Goal: Task Accomplishment & Management: Manage account settings

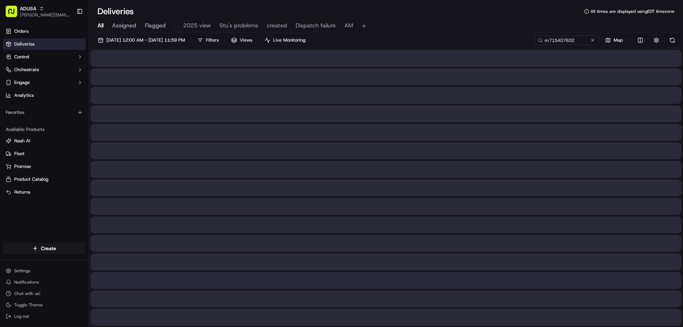
click at [535, 40] on input "m715407632" at bounding box center [567, 40] width 64 height 10
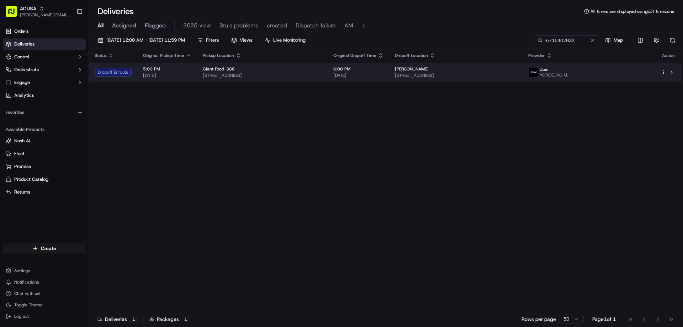
type input "m715407632"
click at [642, 73] on div "Uber YORGELING U." at bounding box center [588, 72] width 121 height 11
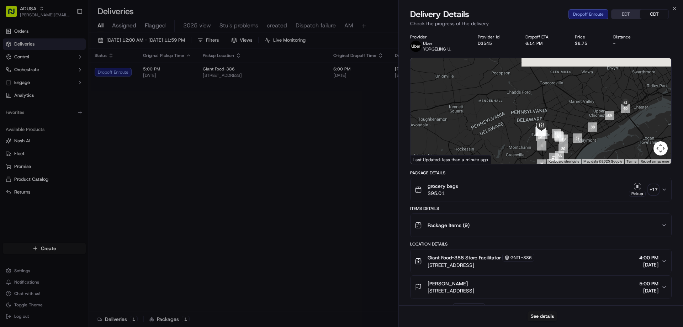
drag, startPoint x: 472, startPoint y: 109, endPoint x: 492, endPoint y: 152, distance: 47.6
click at [492, 152] on div at bounding box center [540, 111] width 261 height 106
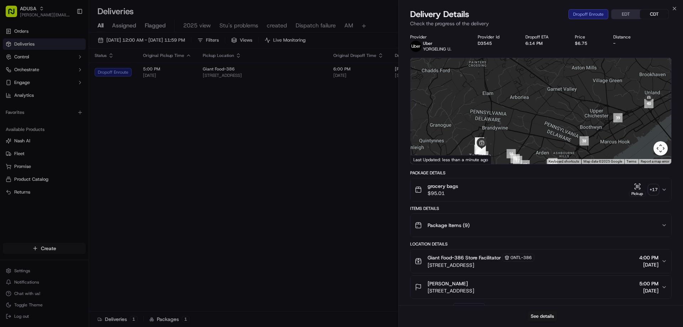
drag, startPoint x: 609, startPoint y: 127, endPoint x: 525, endPoint y: 139, distance: 85.2
click at [525, 139] on div at bounding box center [540, 111] width 261 height 106
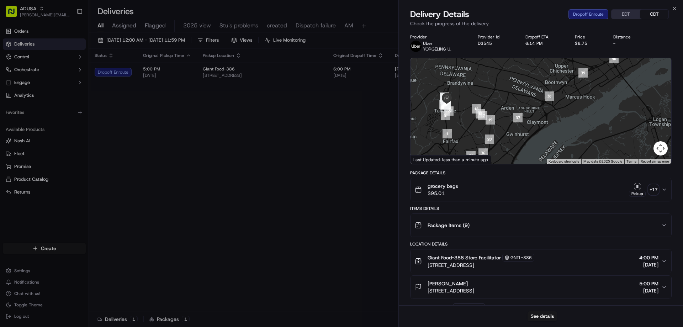
drag, startPoint x: 556, startPoint y: 119, endPoint x: 521, endPoint y: 74, distance: 57.3
click at [521, 74] on div at bounding box center [540, 111] width 261 height 106
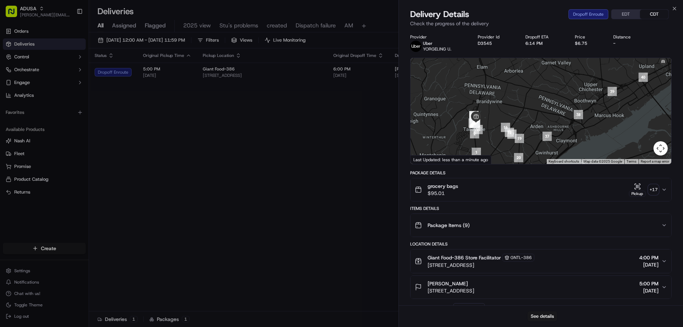
drag, startPoint x: 494, startPoint y: 117, endPoint x: 429, endPoint y: 158, distance: 76.4
click at [429, 158] on div "← Move left → Move right ↑ Move up ↓ Move down + Zoom in - Zoom out Home Jump l…" at bounding box center [540, 111] width 261 height 106
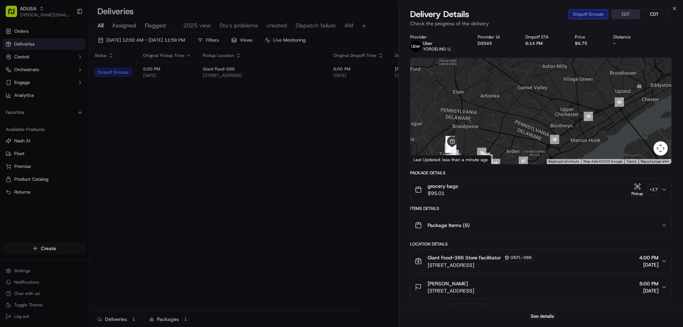
drag, startPoint x: 590, startPoint y: 95, endPoint x: 576, endPoint y: 114, distance: 23.2
click at [576, 114] on div at bounding box center [540, 111] width 261 height 106
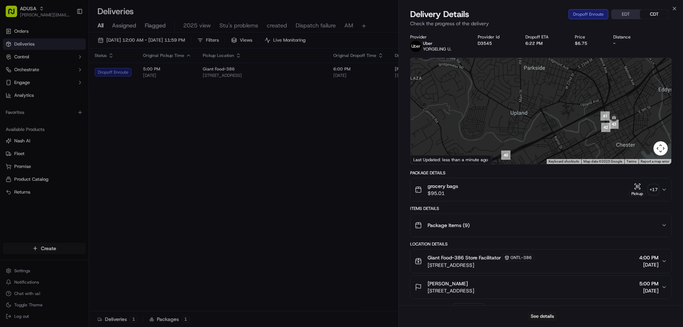
drag, startPoint x: 637, startPoint y: 82, endPoint x: 613, endPoint y: 164, distance: 86.1
click at [614, 168] on div "Provider Uber YORGELING U. Provider Id D3545 Dropoff ETA 6:22 PM Price $6.75 Di…" at bounding box center [540, 303] width 261 height 539
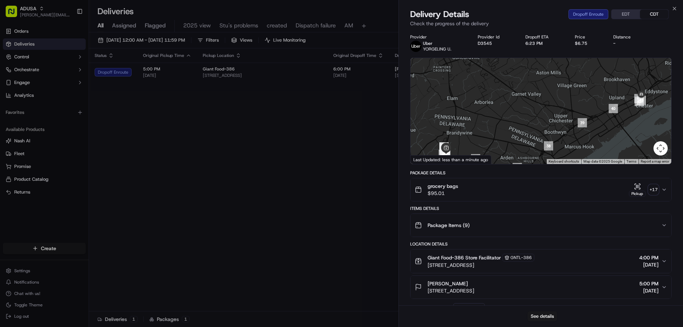
drag, startPoint x: 537, startPoint y: 139, endPoint x: 570, endPoint y: 115, distance: 40.4
click at [570, 115] on div at bounding box center [540, 111] width 261 height 106
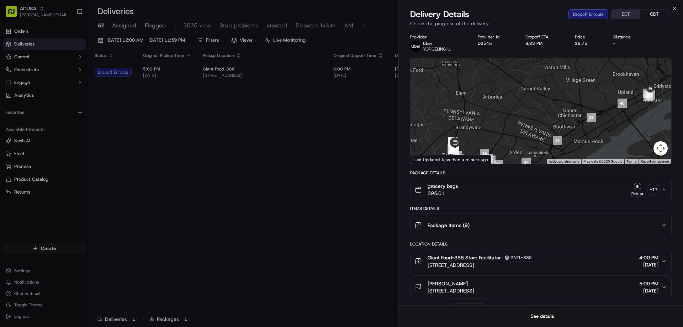
drag, startPoint x: 550, startPoint y: 139, endPoint x: 559, endPoint y: 133, distance: 11.0
click at [559, 133] on div at bounding box center [540, 111] width 261 height 106
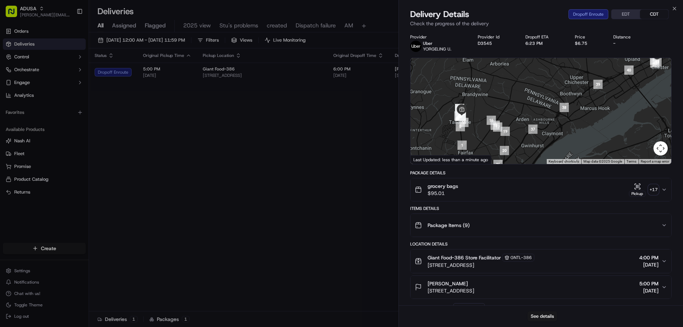
drag, startPoint x: 578, startPoint y: 149, endPoint x: 590, endPoint y: 113, distance: 37.5
click at [590, 113] on div at bounding box center [540, 111] width 261 height 106
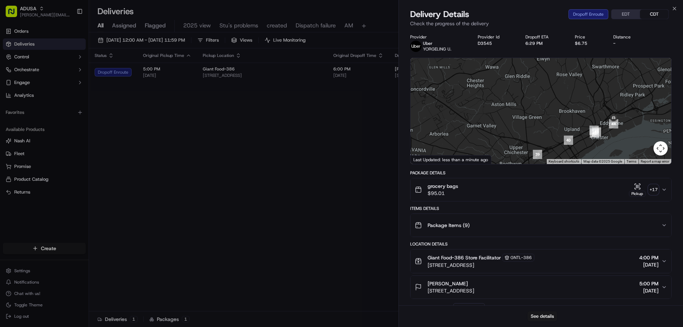
drag, startPoint x: 569, startPoint y: 128, endPoint x: 530, endPoint y: 166, distance: 55.1
click at [530, 166] on div "Provider Uber YORGELING U. Provider Id D3545 Dropoff ETA 6:29 PM Price $6.75 Di…" at bounding box center [540, 303] width 261 height 539
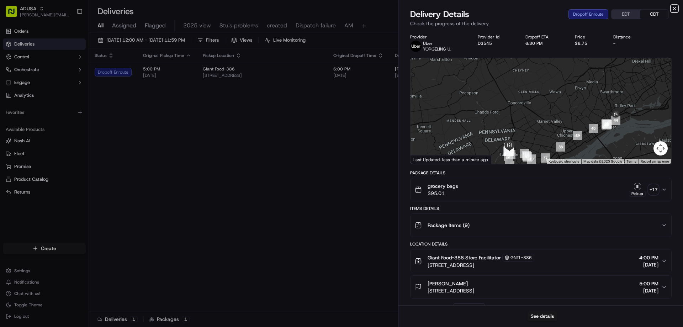
click at [673, 8] on icon "button" at bounding box center [675, 9] width 6 height 6
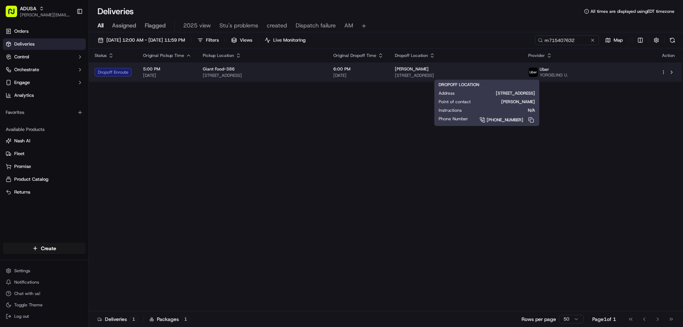
click at [517, 77] on span "2509 Kittiwake Dr, Wilmington, DE 19805, US" at bounding box center [456, 76] width 122 height 6
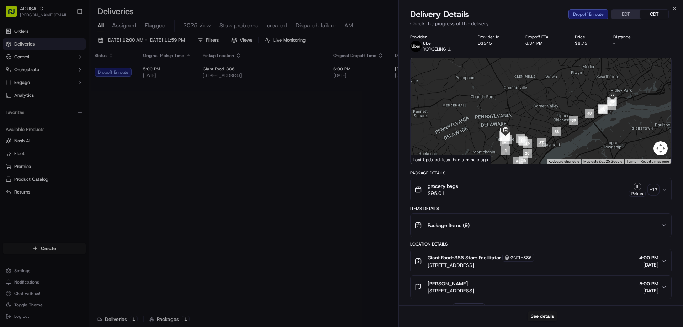
drag, startPoint x: 620, startPoint y: 99, endPoint x: 574, endPoint y: 132, distance: 56.9
click at [574, 132] on div at bounding box center [540, 111] width 261 height 106
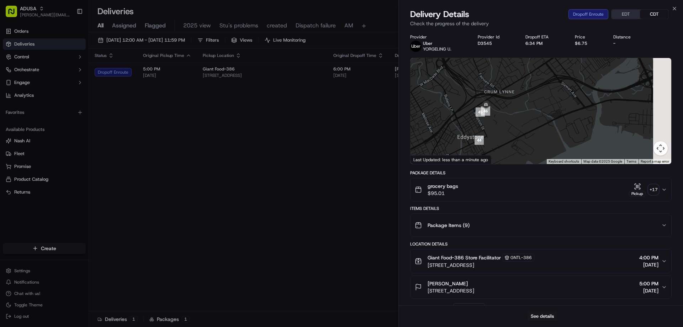
drag, startPoint x: 616, startPoint y: 103, endPoint x: 540, endPoint y: 138, distance: 84.2
click at [540, 138] on div at bounding box center [540, 111] width 261 height 106
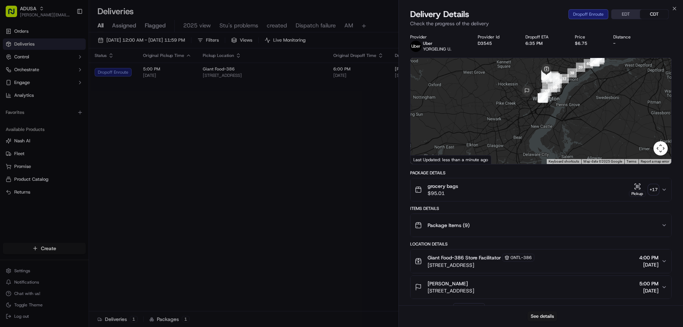
drag, startPoint x: 542, startPoint y: 126, endPoint x: 598, endPoint y: 50, distance: 94.4
click at [598, 50] on div "Provider Uber YORGELING U. Provider Id D3545 Dropoff ETA 6:35 PM Price $6.75 Di…" at bounding box center [540, 303] width 261 height 539
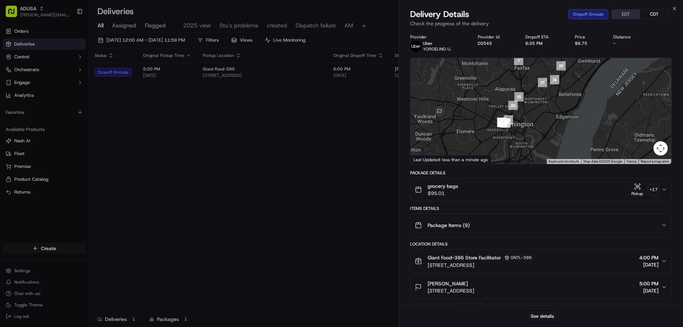
drag, startPoint x: 536, startPoint y: 101, endPoint x: 507, endPoint y: 137, distance: 46.0
click at [507, 137] on div at bounding box center [540, 111] width 261 height 106
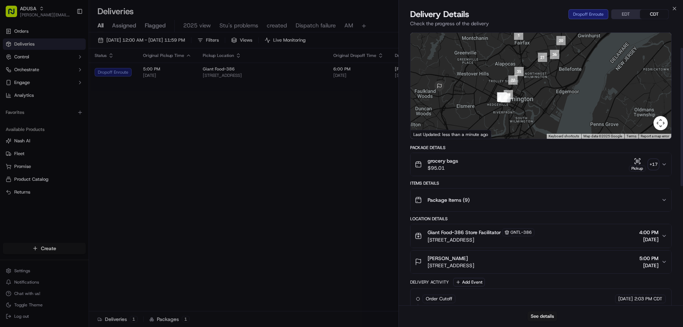
scroll to position [36, 0]
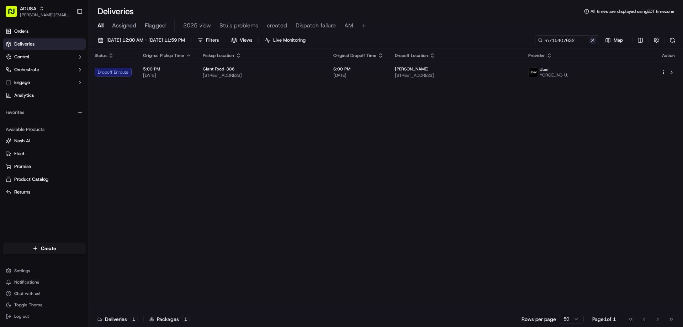
click at [593, 37] on button at bounding box center [592, 40] width 7 height 7
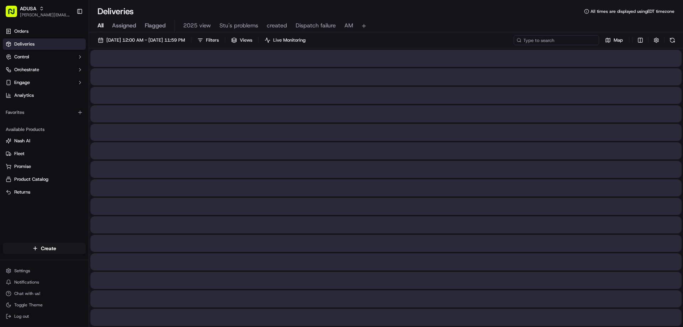
paste input "m715726555"
type input "m715726555"
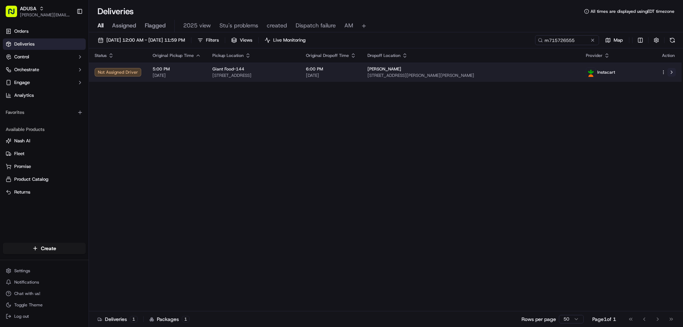
click at [671, 70] on button at bounding box center [671, 72] width 9 height 9
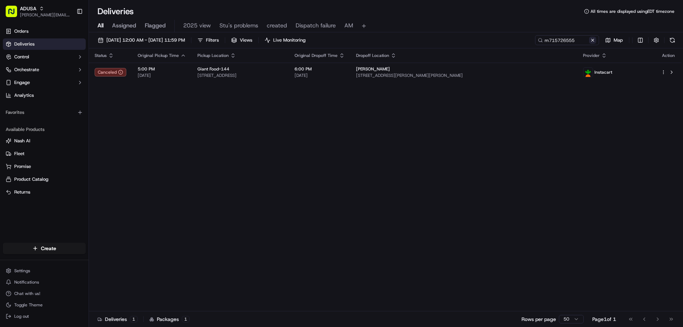
click at [591, 38] on button at bounding box center [592, 40] width 7 height 7
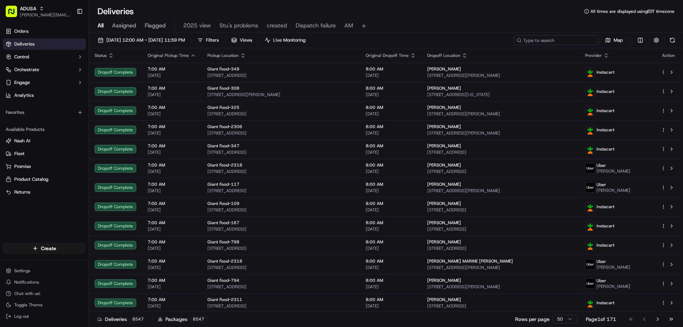
paste input "m717015090"
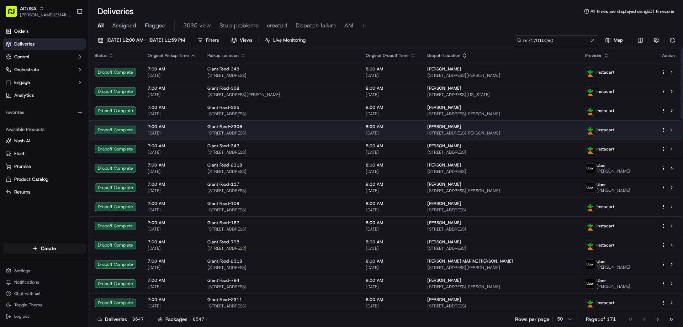
type input "m717015090"
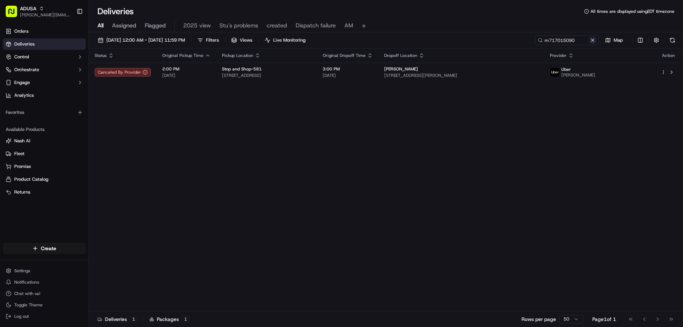
click at [592, 38] on button at bounding box center [592, 40] width 7 height 7
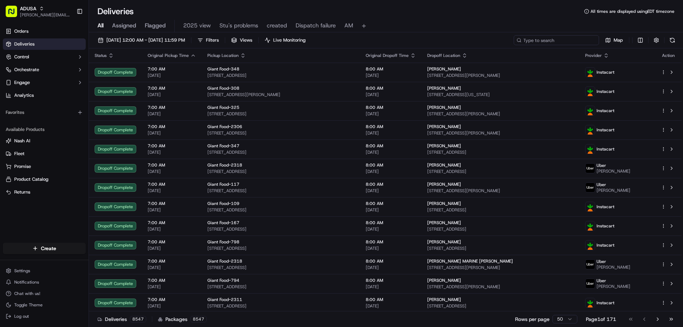
paste input "m712071882"
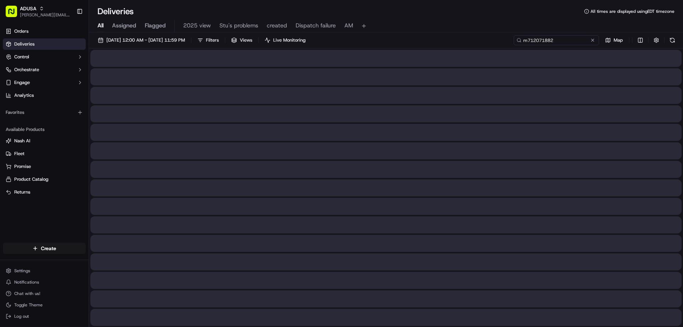
type input "m712071882"
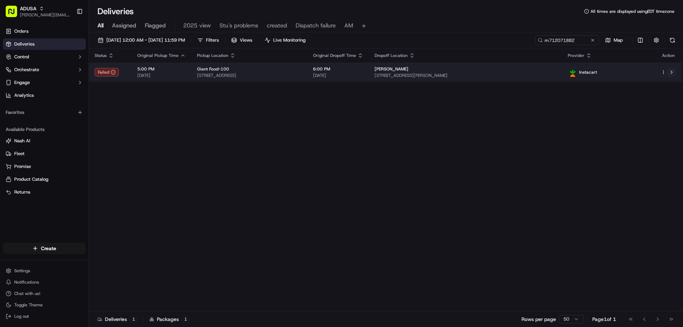
click at [674, 73] on button at bounding box center [671, 72] width 9 height 9
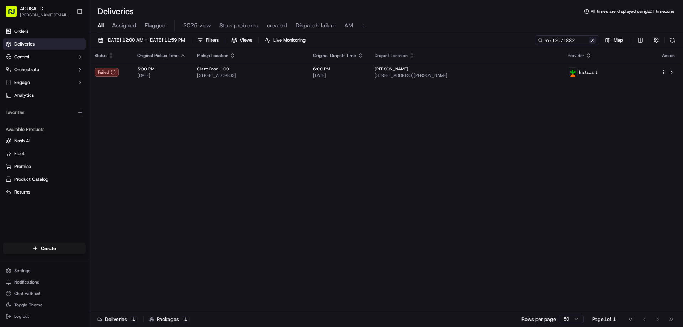
click at [592, 40] on button at bounding box center [592, 40] width 7 height 7
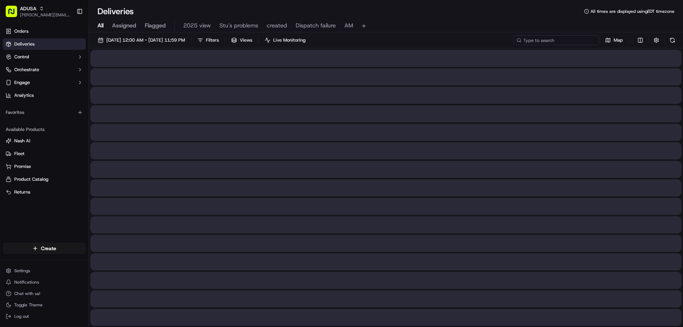
paste input "m715850124"
click at [527, 37] on input "m715850124" at bounding box center [556, 40] width 85 height 10
type input "m715850124"
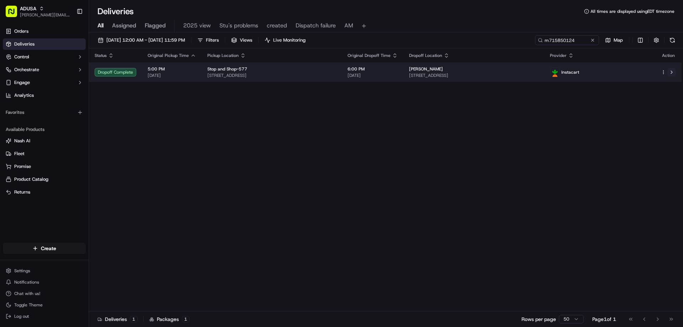
click at [669, 71] on button at bounding box center [671, 72] width 9 height 9
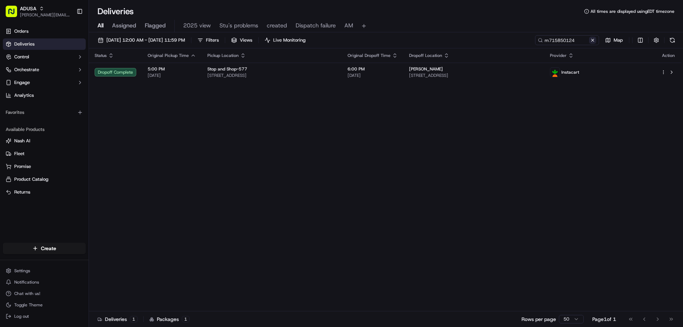
click at [591, 42] on button at bounding box center [592, 40] width 7 height 7
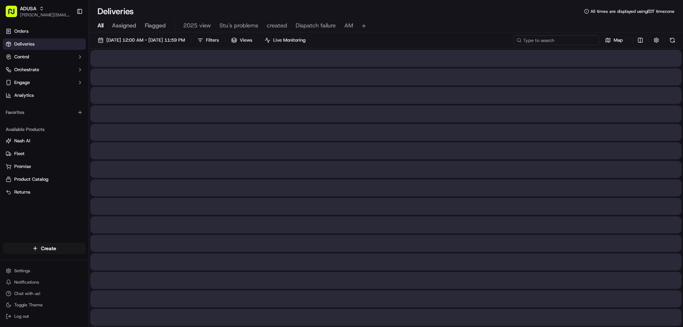
paste input "m711597686"
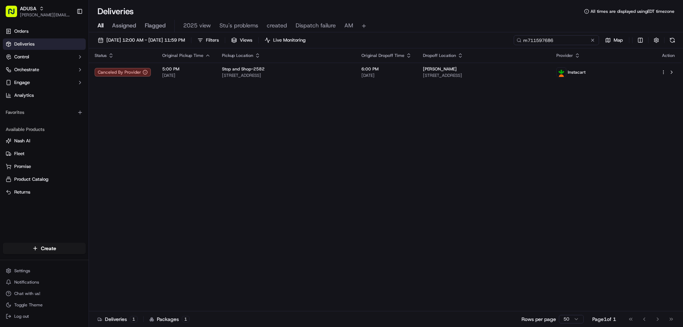
type input "m711597686"
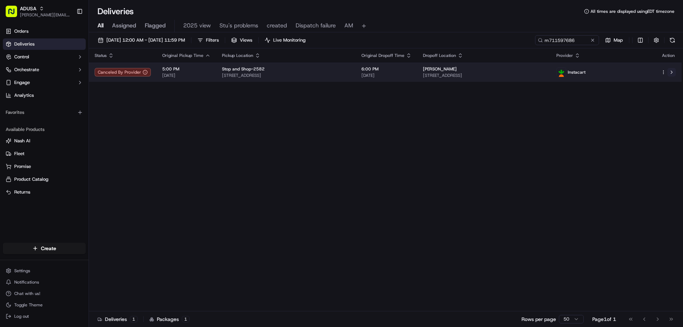
click at [672, 74] on button at bounding box center [671, 72] width 9 height 9
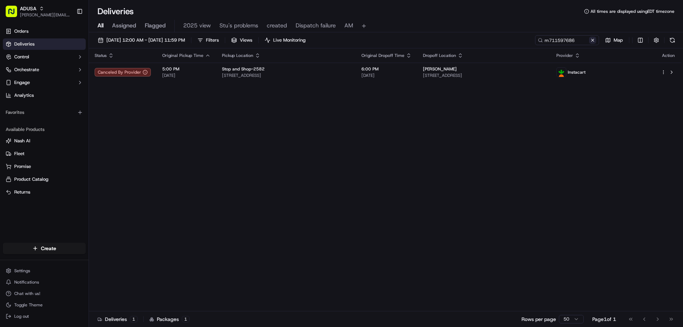
click at [592, 43] on button at bounding box center [592, 40] width 7 height 7
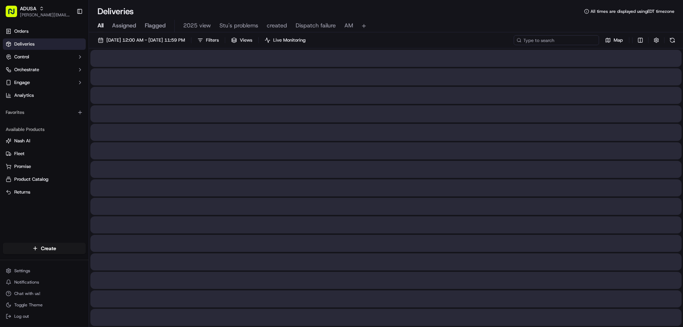
paste input "m715334141"
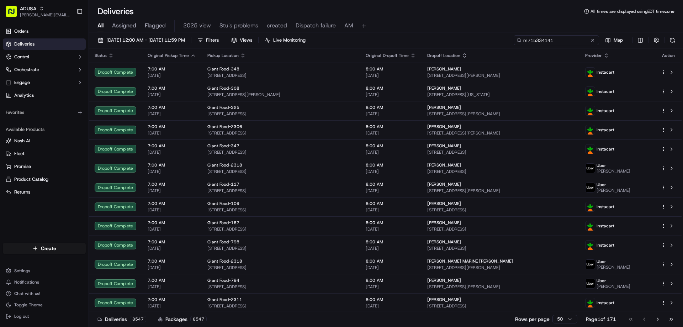
click at [525, 40] on input "m715334141" at bounding box center [556, 40] width 85 height 10
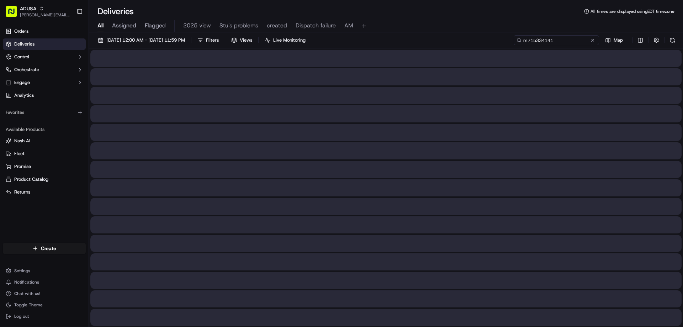
click at [531, 41] on input "m715334141" at bounding box center [556, 40] width 85 height 10
type input "m715334141"
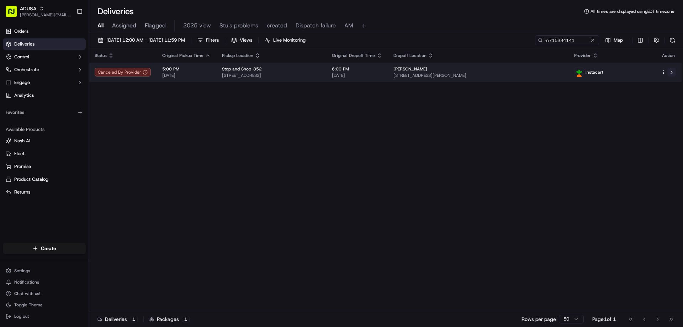
click at [670, 71] on button at bounding box center [671, 72] width 9 height 9
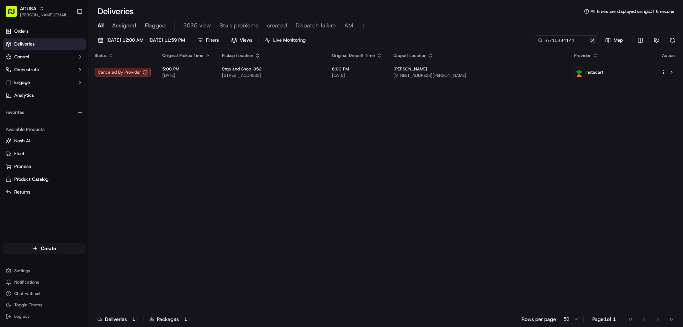
click at [591, 41] on button at bounding box center [592, 40] width 7 height 7
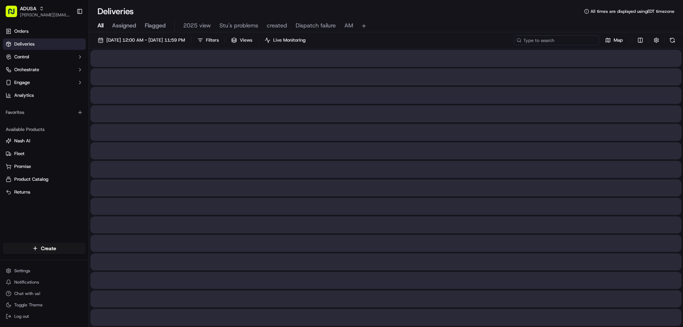
paste input "m676558606"
click at [528, 40] on input "m676558606" at bounding box center [556, 40] width 85 height 10
type input "m676558606"
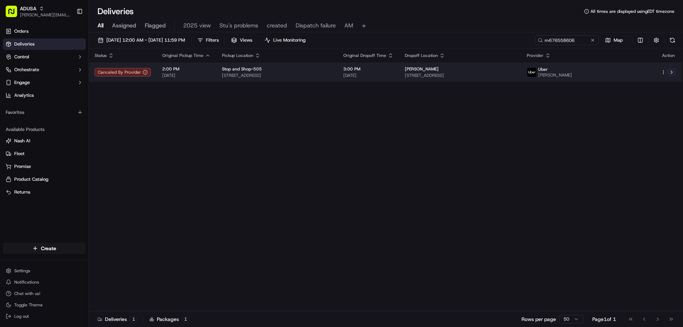
click at [672, 71] on button at bounding box center [671, 72] width 9 height 9
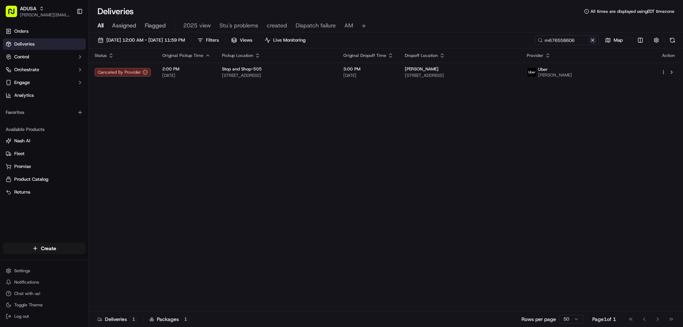
click at [593, 41] on button at bounding box center [592, 40] width 7 height 7
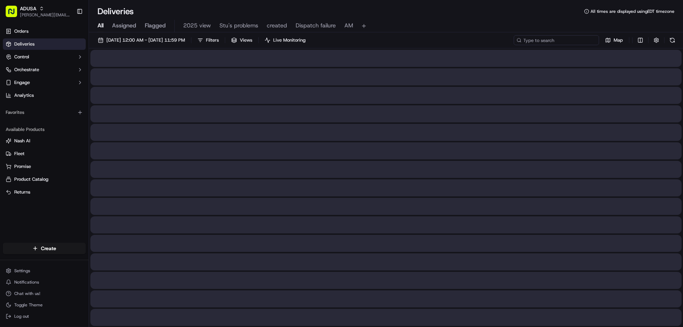
paste input "m712987180"
click at [529, 38] on input "m712987180" at bounding box center [556, 40] width 85 height 10
type input "m712987180"
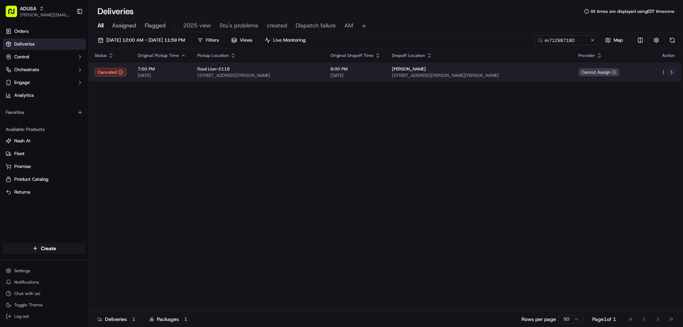
click at [674, 71] on button at bounding box center [671, 72] width 9 height 9
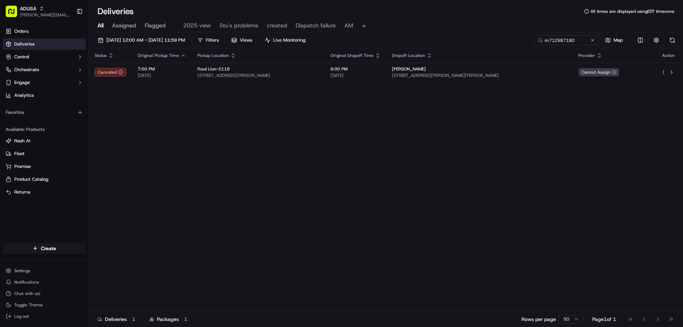
drag, startPoint x: 592, startPoint y: 38, endPoint x: 588, endPoint y: 39, distance: 4.4
click at [592, 39] on button at bounding box center [592, 40] width 7 height 7
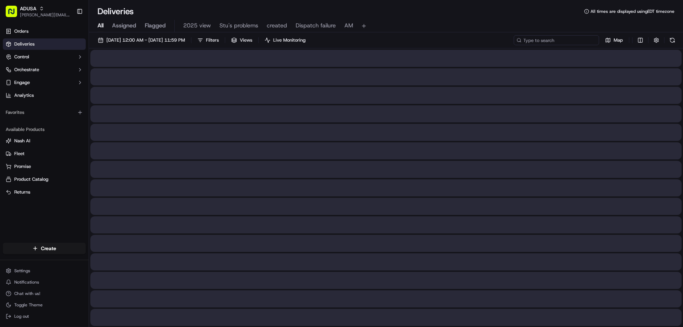
paste input "m717157575"
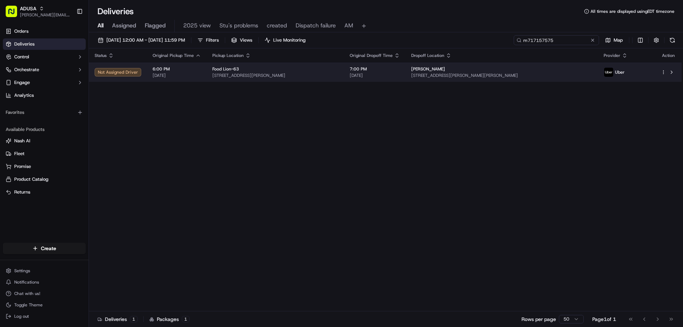
type input "m717157575"
click at [532, 74] on span "3795 Wilson Chapel Rd, Sharon, SC 29742, US" at bounding box center [501, 76] width 181 height 6
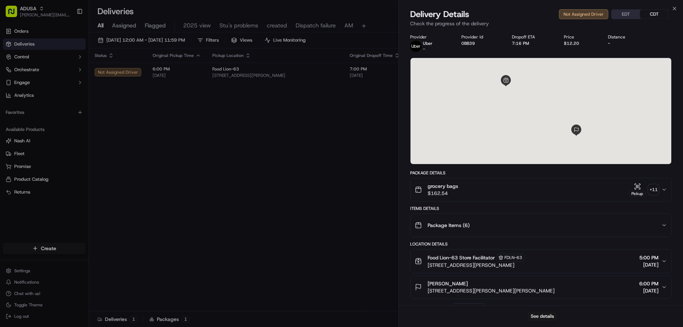
scroll to position [102, 0]
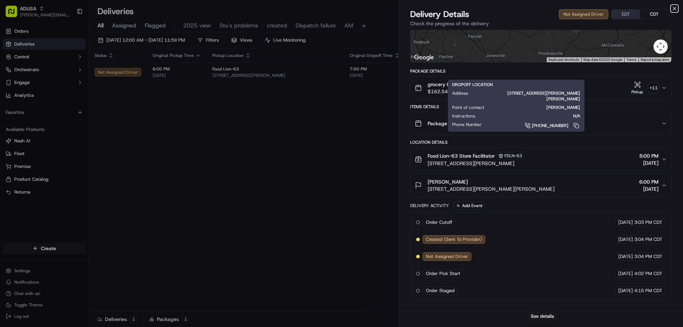
click at [672, 7] on icon "button" at bounding box center [675, 9] width 6 height 6
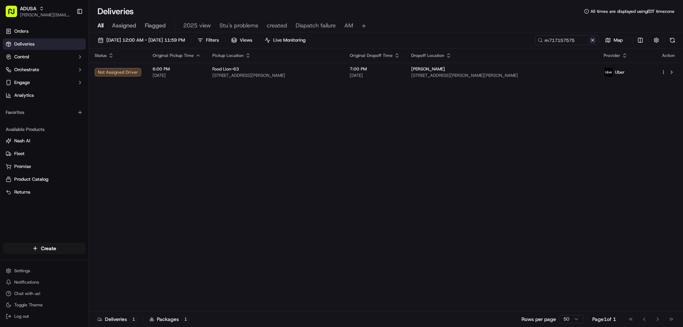
click at [594, 41] on button at bounding box center [592, 40] width 7 height 7
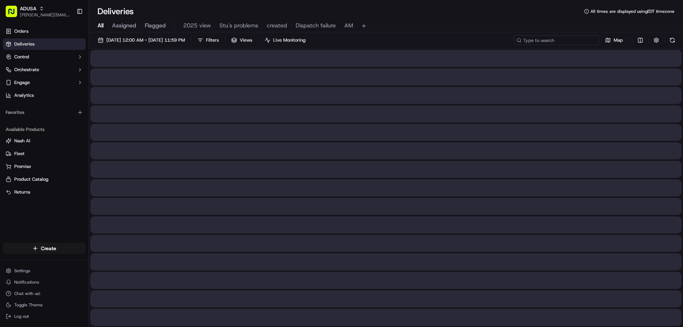
paste input "m715051218"
type input "m715051218"
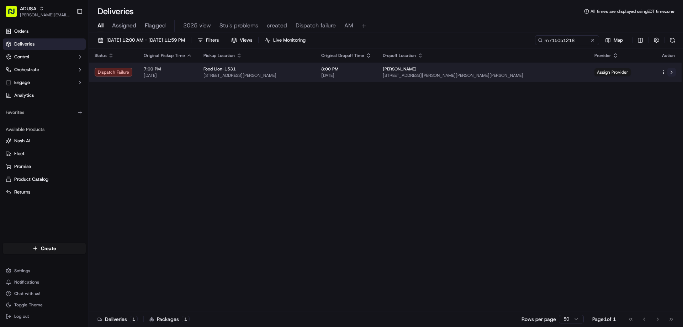
click at [670, 72] on button at bounding box center [671, 72] width 9 height 9
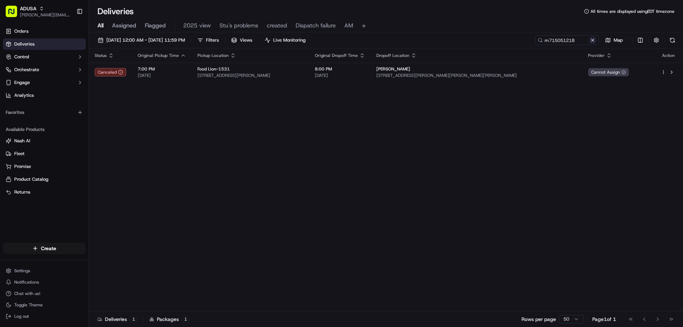
click at [593, 39] on button at bounding box center [592, 40] width 7 height 7
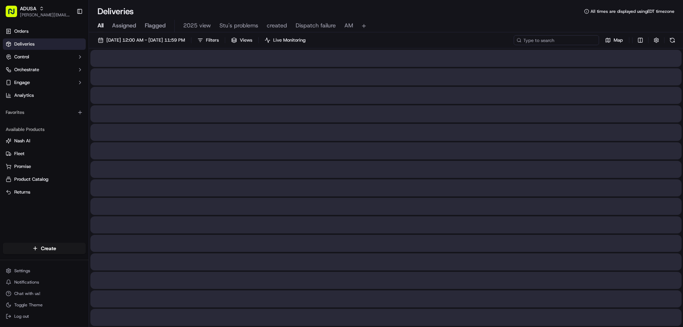
paste input "m708484137"
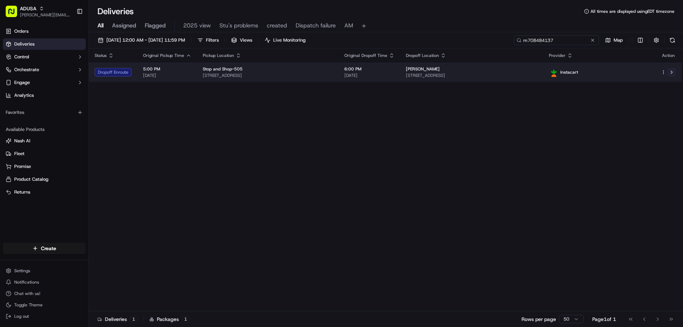
type input "m708484137"
click at [671, 71] on button at bounding box center [671, 72] width 9 height 9
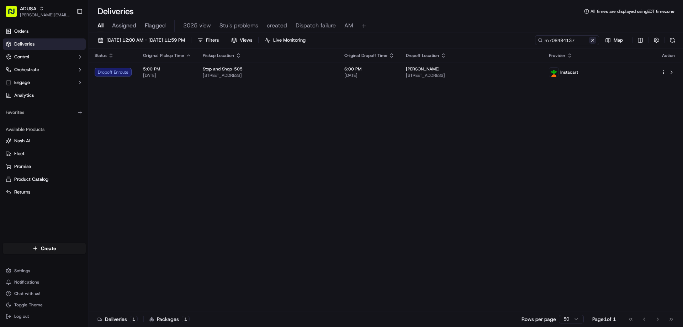
click at [595, 42] on button at bounding box center [592, 40] width 7 height 7
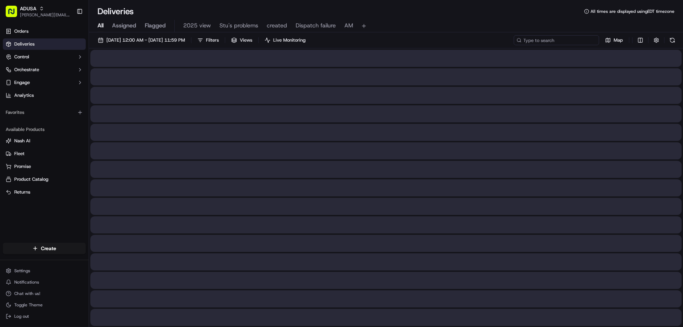
paste input "m715683298"
click at [525, 40] on input "m715683298" at bounding box center [556, 40] width 85 height 10
click at [527, 41] on input "m715683298" at bounding box center [556, 40] width 85 height 10
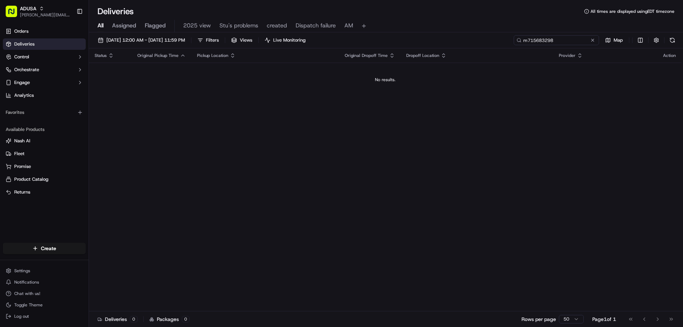
type input "m715683298"
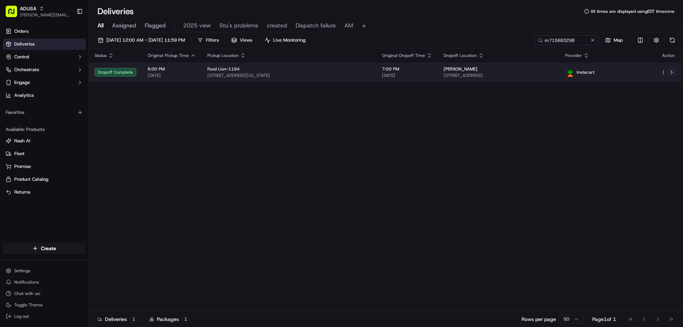
click at [669, 70] on button at bounding box center [671, 72] width 9 height 9
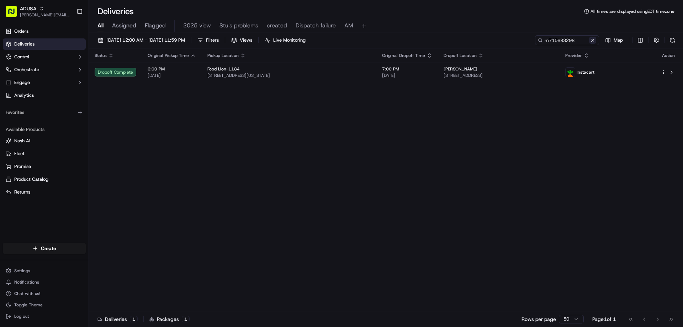
click at [592, 40] on button at bounding box center [592, 40] width 7 height 7
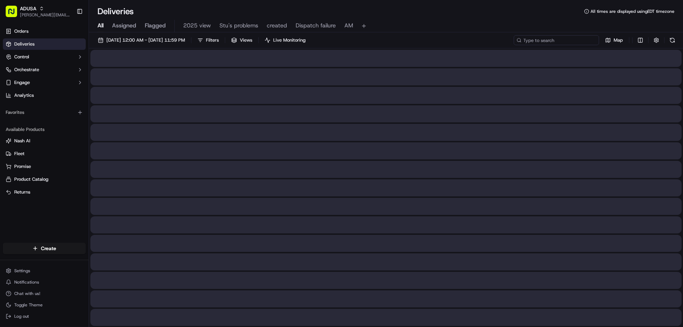
paste input "m716654659"
type input "m716654659"
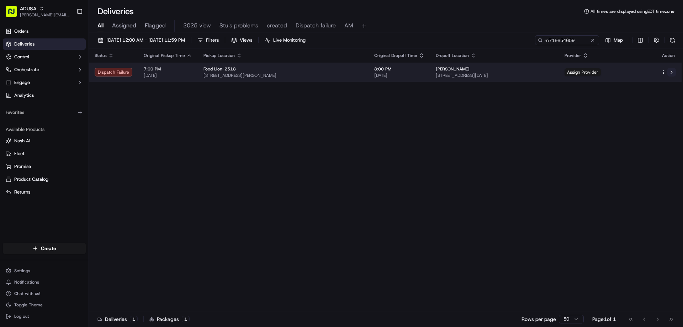
click at [673, 71] on button at bounding box center [671, 72] width 9 height 9
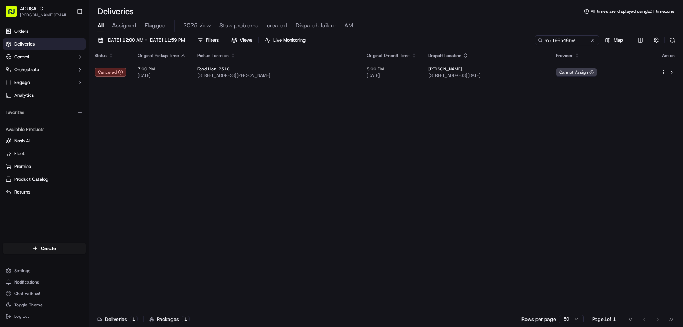
click at [590, 39] on button at bounding box center [592, 40] width 7 height 7
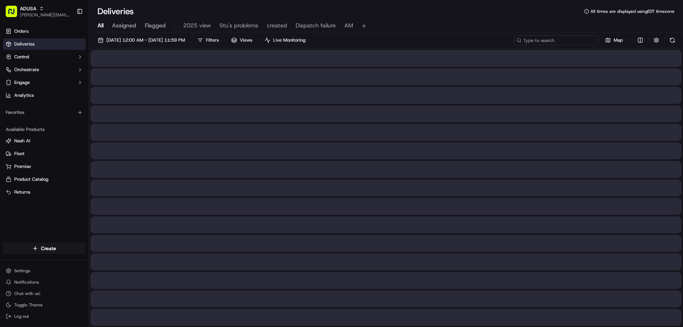
paste input "m717209606"
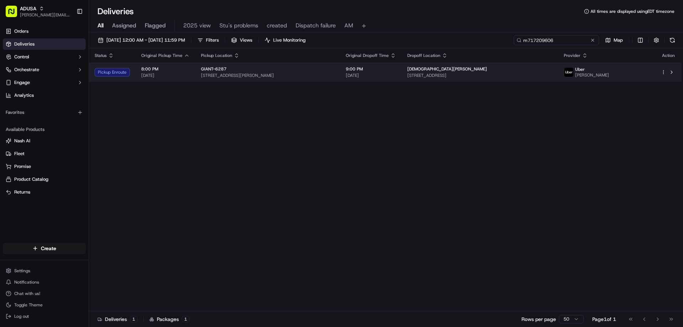
type input "m717209606"
click at [522, 73] on span "169 Washingtonville Rd, Bloomsburg, PA 17815, US" at bounding box center [479, 76] width 145 height 6
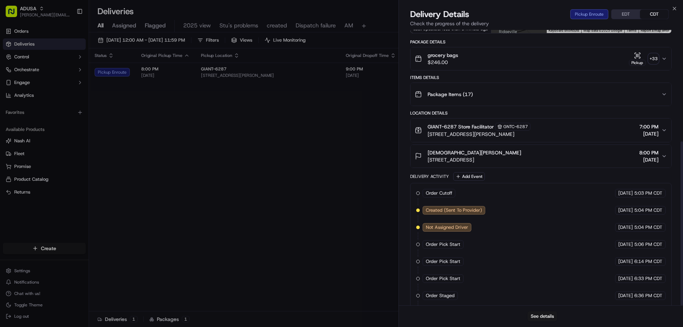
scroll to position [187, 0]
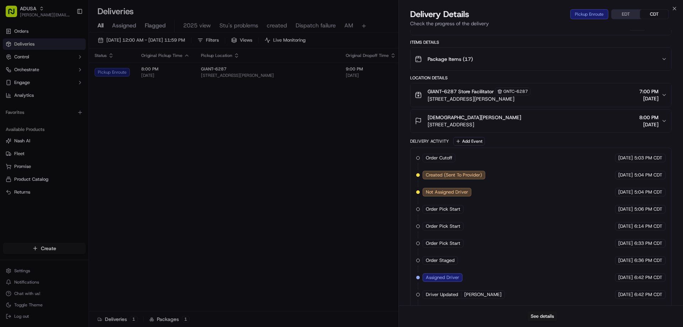
drag, startPoint x: 514, startPoint y: 211, endPoint x: 529, endPoint y: 200, distance: 18.6
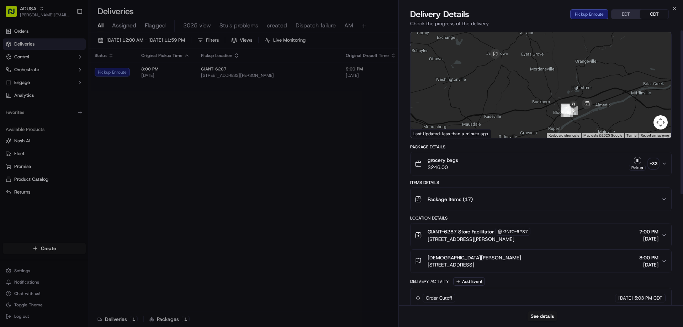
scroll to position [0, 0]
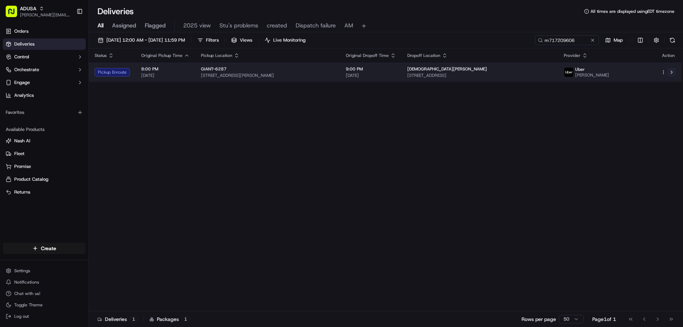
click at [672, 71] on button at bounding box center [671, 72] width 9 height 9
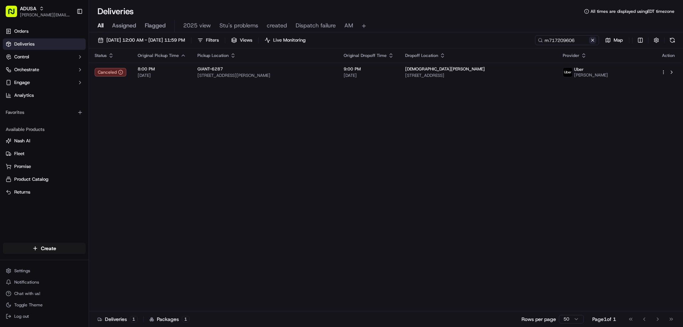
click at [592, 40] on button at bounding box center [592, 40] width 7 height 7
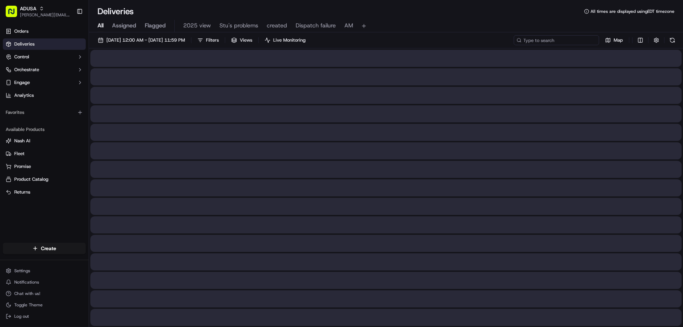
paste input "m715407632"
click at [529, 41] on input "m715407632" at bounding box center [556, 40] width 85 height 10
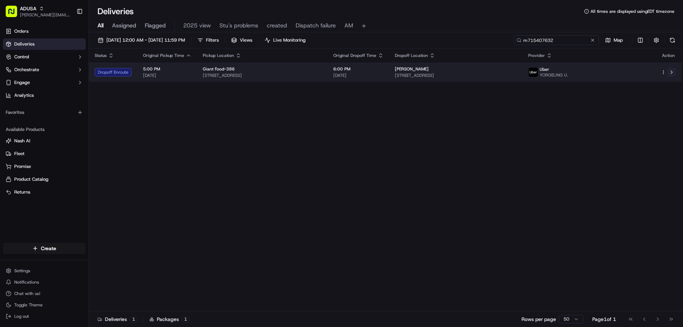
type input "m715407632"
click at [671, 74] on button at bounding box center [671, 72] width 9 height 9
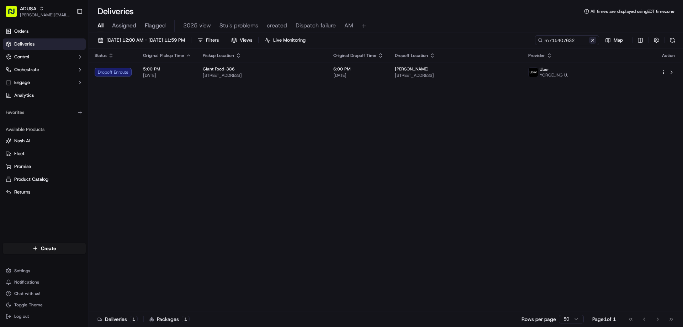
click at [590, 41] on button at bounding box center [592, 40] width 7 height 7
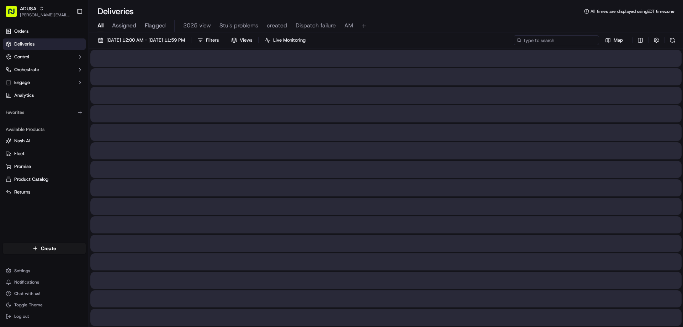
paste input "m705776058"
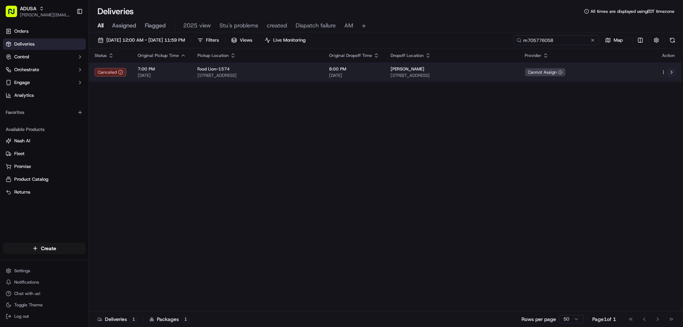
type input "m705776058"
click at [672, 71] on button at bounding box center [671, 72] width 9 height 9
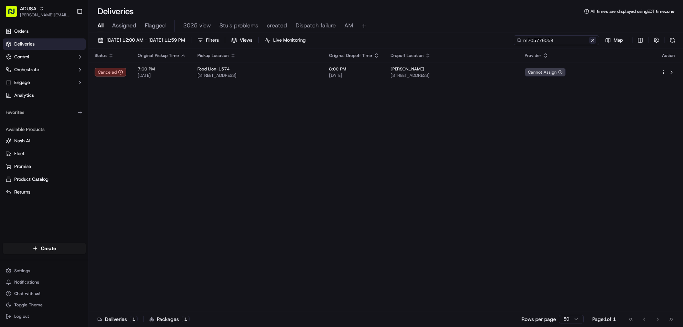
click at [596, 42] on div "m705776058" at bounding box center [556, 40] width 85 height 10
click at [594, 42] on button at bounding box center [592, 40] width 7 height 7
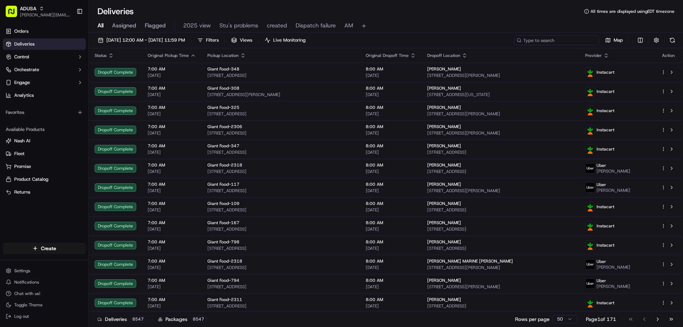
paste input "m716917433"
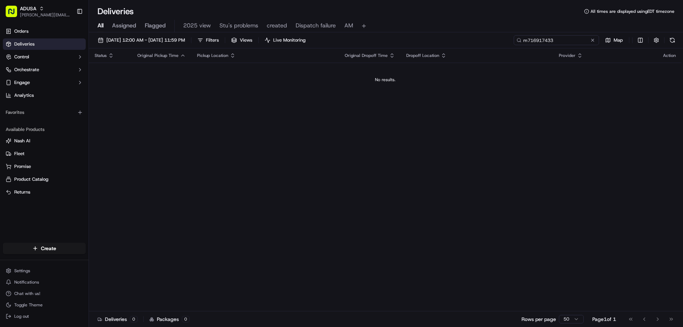
click at [529, 42] on input "m716917433" at bounding box center [556, 40] width 85 height 10
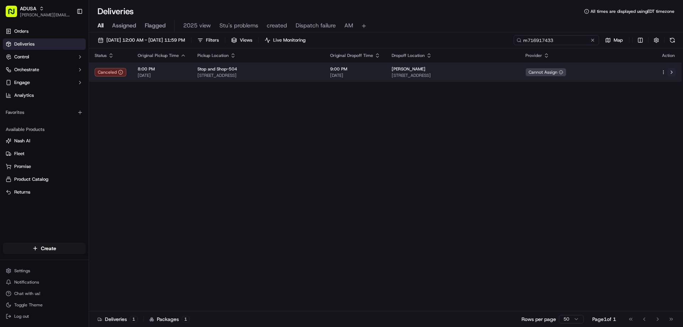
type input "m716917433"
click at [672, 71] on button at bounding box center [671, 72] width 9 height 9
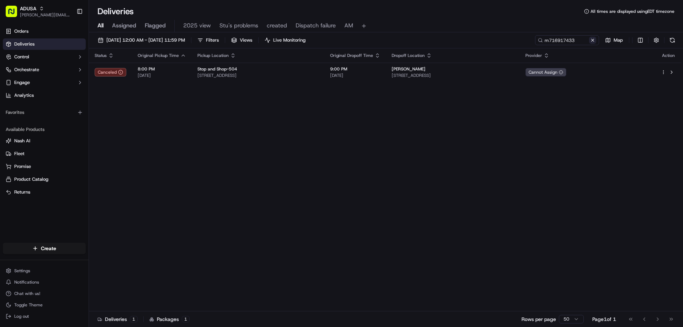
click at [592, 42] on button at bounding box center [592, 40] width 7 height 7
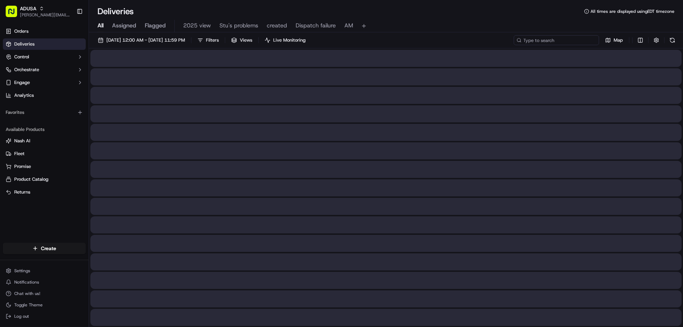
paste input "m715962309"
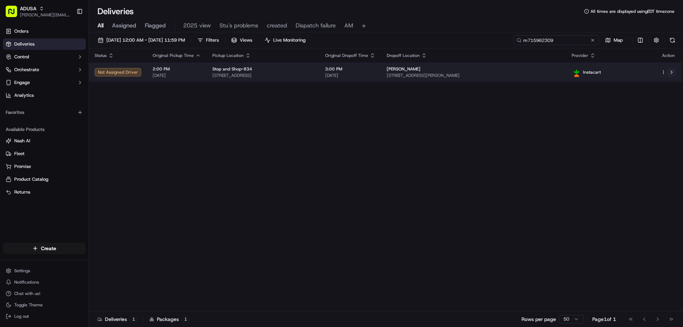
type input "m715962309"
click at [673, 70] on button at bounding box center [671, 72] width 9 height 9
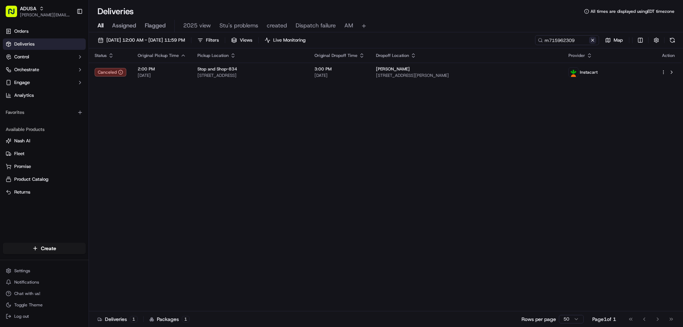
click at [590, 39] on button at bounding box center [592, 40] width 7 height 7
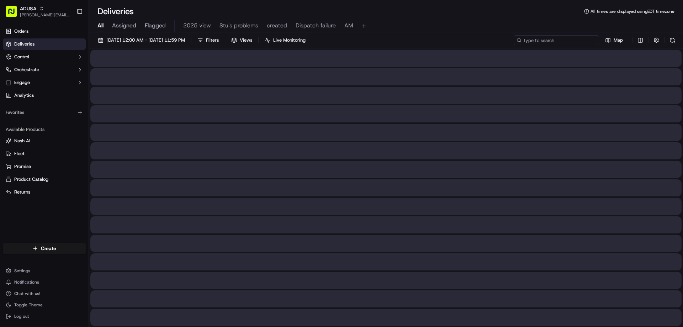
paste input "m712539407"
click at [530, 39] on input "m712539407" at bounding box center [556, 40] width 85 height 10
type input "m712539407"
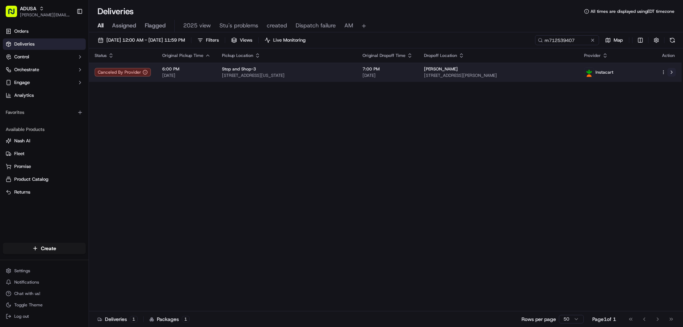
click at [672, 74] on button at bounding box center [671, 72] width 9 height 9
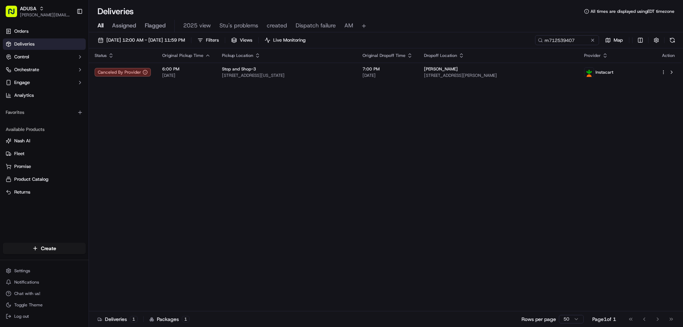
click at [593, 41] on button at bounding box center [592, 40] width 7 height 7
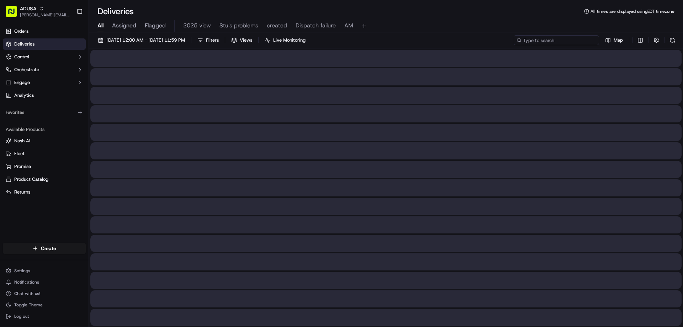
paste input "m712539407"
type input "m712539407"
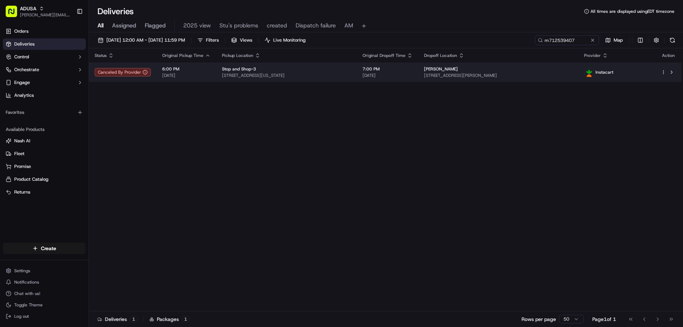
click at [679, 72] on td at bounding box center [668, 72] width 26 height 19
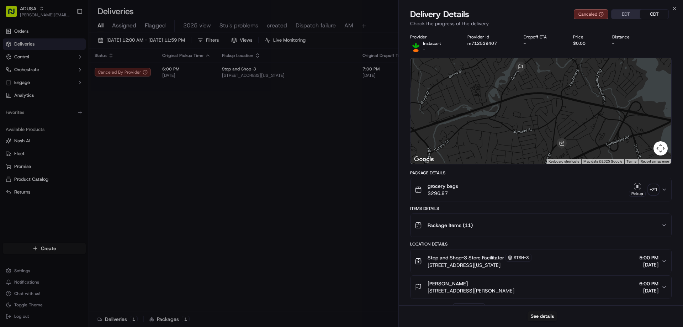
drag, startPoint x: 329, startPoint y: 145, endPoint x: 333, endPoint y: 145, distance: 4.3
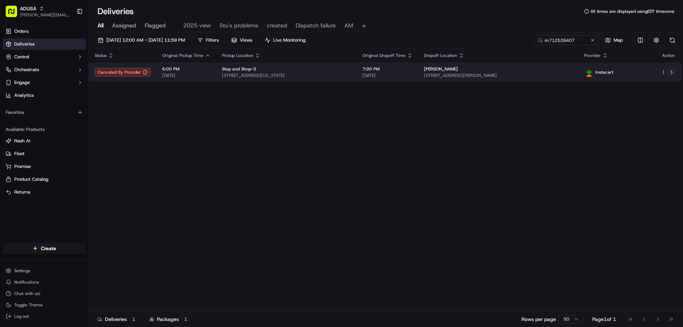
click at [671, 71] on button at bounding box center [671, 72] width 9 height 9
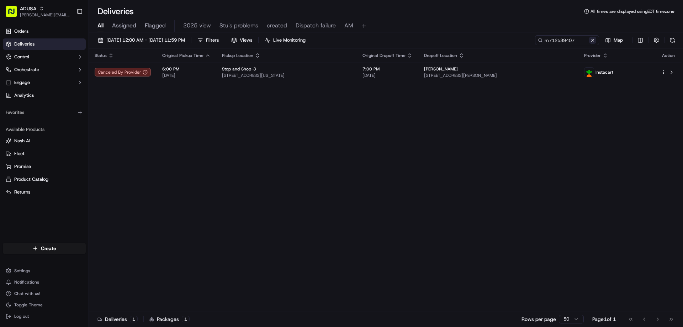
click at [595, 43] on button at bounding box center [592, 40] width 7 height 7
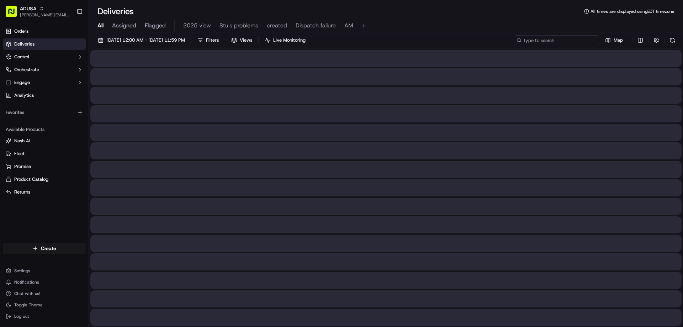
paste input "m717136106"
click at [527, 43] on input "m717136106" at bounding box center [556, 40] width 85 height 10
type input "m717136106"
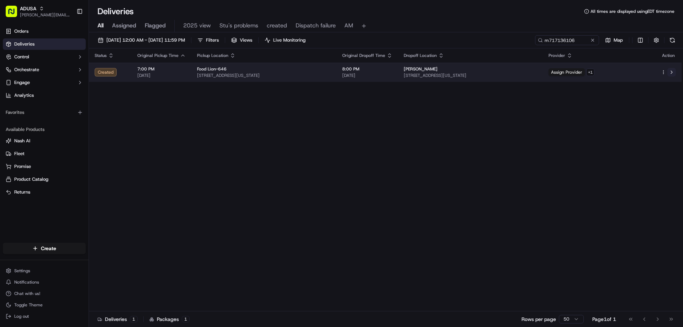
click at [672, 70] on button at bounding box center [671, 72] width 9 height 9
click at [674, 70] on button at bounding box center [671, 72] width 9 height 9
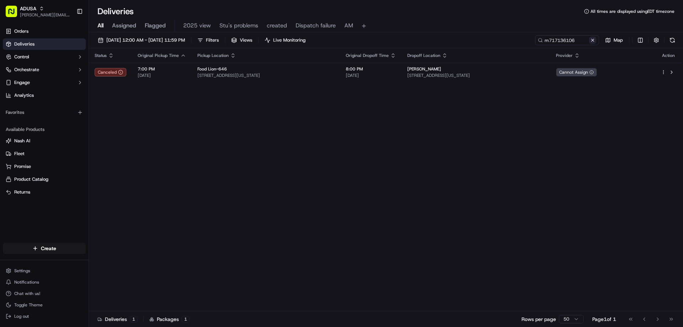
click at [595, 39] on button at bounding box center [592, 40] width 7 height 7
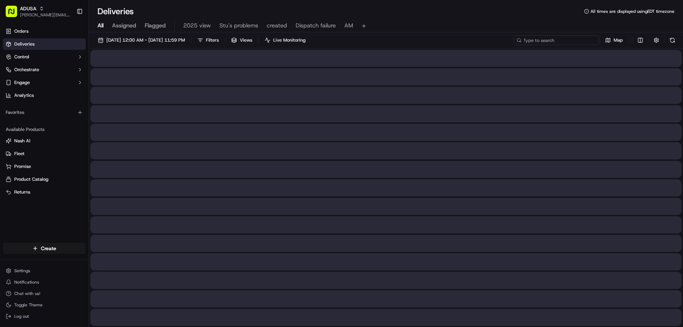
paste input "m715945811"
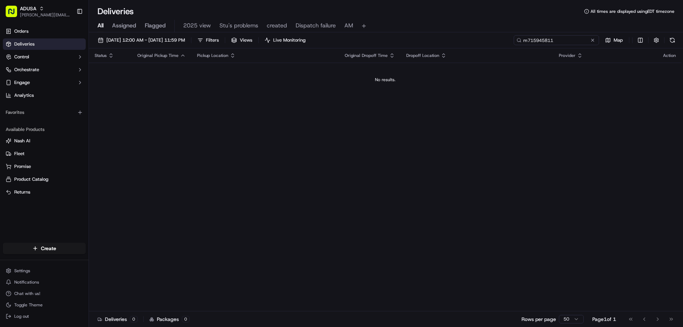
type input "m715945811"
click at [103, 20] on button "All" at bounding box center [100, 26] width 6 height 12
click at [598, 41] on input "m715945811" at bounding box center [556, 40] width 85 height 10
click at [592, 40] on button at bounding box center [592, 40] width 7 height 7
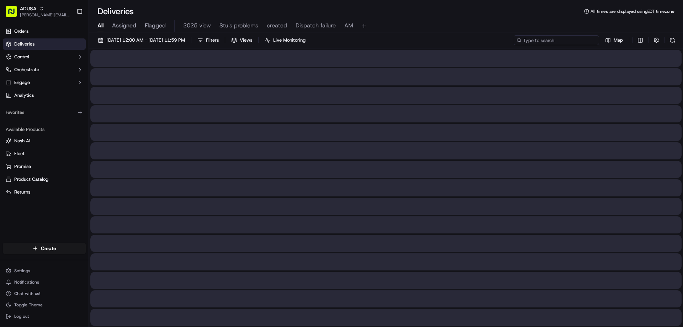
click at [568, 37] on input at bounding box center [556, 40] width 85 height 10
type input "m715945811"
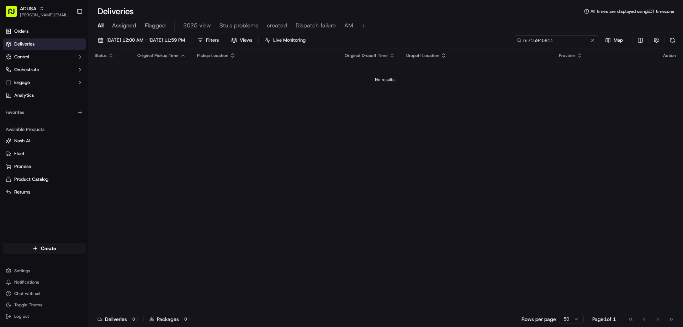
click at [567, 37] on input "m715945811" at bounding box center [556, 40] width 85 height 10
click at [100, 29] on span "All" at bounding box center [100, 25] width 6 height 9
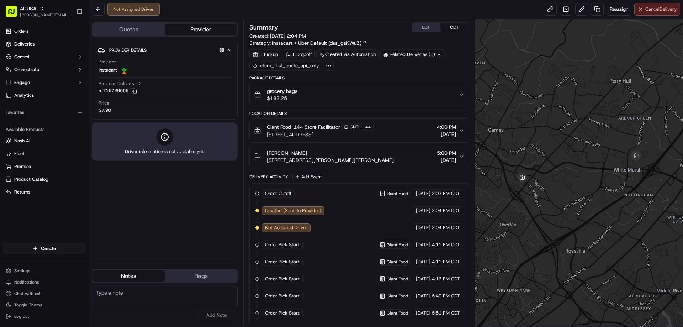
click at [645, 8] on span "Cancel Delivery" at bounding box center [661, 9] width 32 height 6
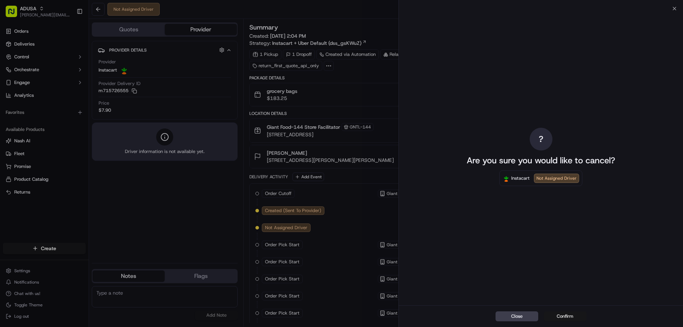
click at [566, 314] on button "Confirm" at bounding box center [565, 316] width 43 height 10
click at [111, 293] on textarea at bounding box center [165, 296] width 146 height 21
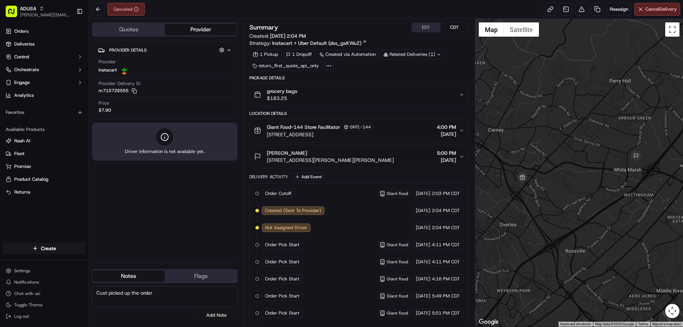
type textarea "Cust picked up the order"
click at [217, 318] on button "Add Note" at bounding box center [216, 315] width 43 height 10
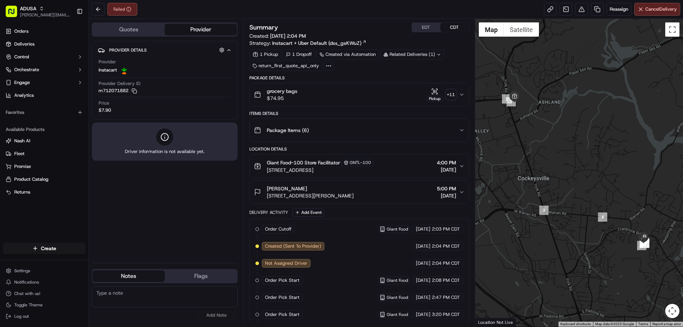
paste textarea "Cancelled by gig partner; no driver acceptance"
type textarea "Cancelled by gig partner; no driver acceptance"
click at [223, 309] on div "Cancelled by gig partner; no driver acceptance No results found Add Note" at bounding box center [165, 303] width 146 height 34
click at [223, 312] on button "Add Note" at bounding box center [216, 315] width 43 height 10
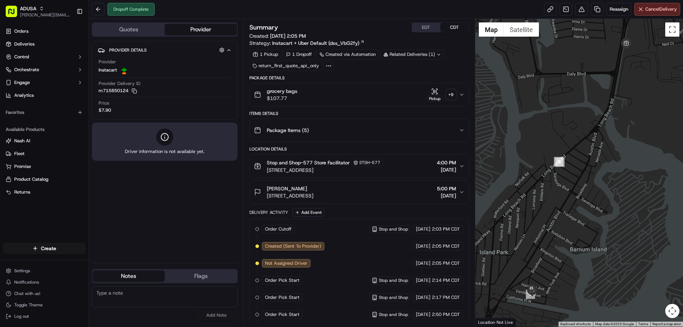
paste textarea "Delivered to wrong address"
type textarea "Delivered to wrong address"
click at [226, 312] on button "Add Note" at bounding box center [216, 315] width 43 height 10
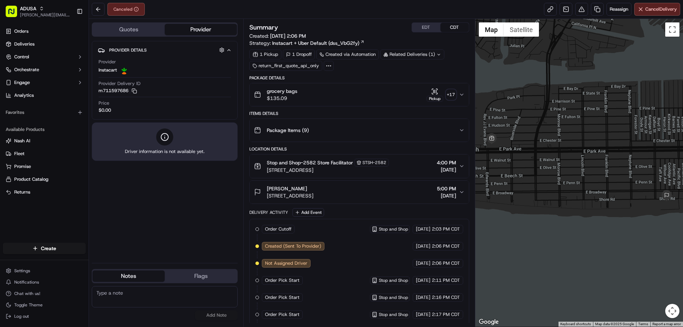
paste textarea "Driver refuse order at store"
type textarea "Driver refuse order at store"
click at [219, 313] on button "Add Note" at bounding box center [216, 315] width 43 height 10
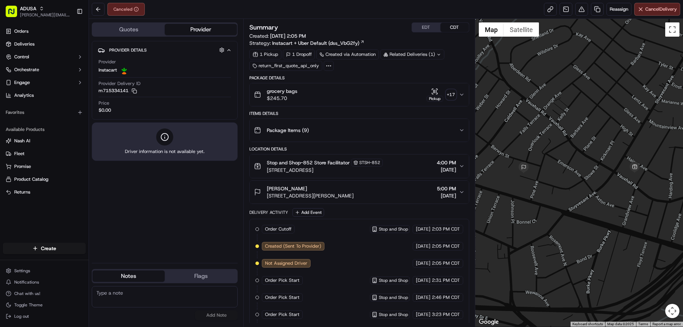
paste textarea "Cancelled by gig partner; no driver acceptance"
type textarea "Cancelled by gig partner; no driver acceptance"
click at [209, 315] on button "Add Note" at bounding box center [216, 315] width 43 height 10
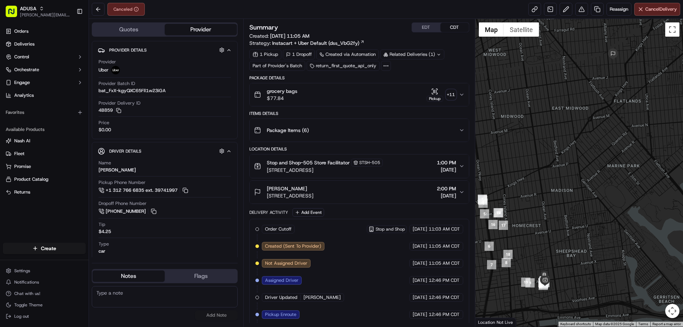
paste textarea "Delivery window no longer works for customer"
type textarea "Delivery window no longer works for customer"
click at [227, 317] on button "Add Note" at bounding box center [216, 315] width 43 height 10
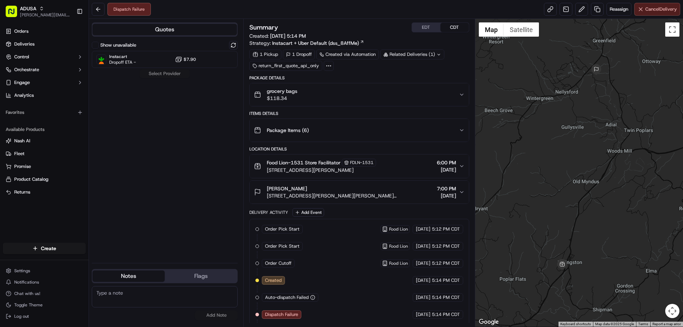
click at [669, 9] on span "Cancel Delivery" at bounding box center [661, 9] width 32 height 6
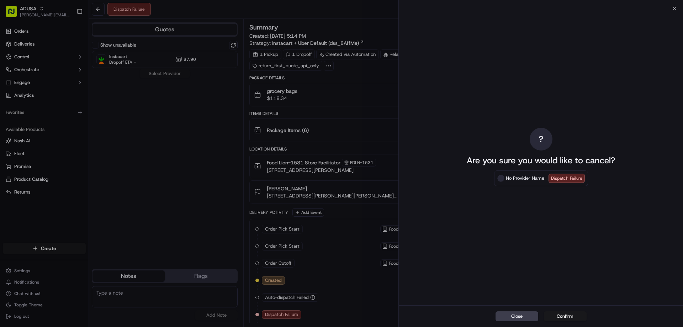
drag, startPoint x: 564, startPoint y: 314, endPoint x: 666, endPoint y: 281, distance: 107.1
click at [568, 313] on button "Confirm" at bounding box center [565, 316] width 43 height 10
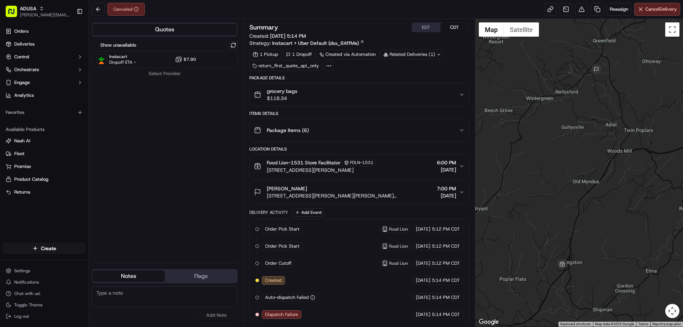
click at [123, 291] on textarea at bounding box center [165, 296] width 146 height 21
drag, startPoint x: 156, startPoint y: 294, endPoint x: 142, endPoint y: 293, distance: 13.5
click at [142, 293] on textarea "ORS was unable to treach the store" at bounding box center [165, 296] width 146 height 21
type textarea "ORS was unable to reach the store"
click at [225, 315] on button "Add Note" at bounding box center [216, 315] width 43 height 10
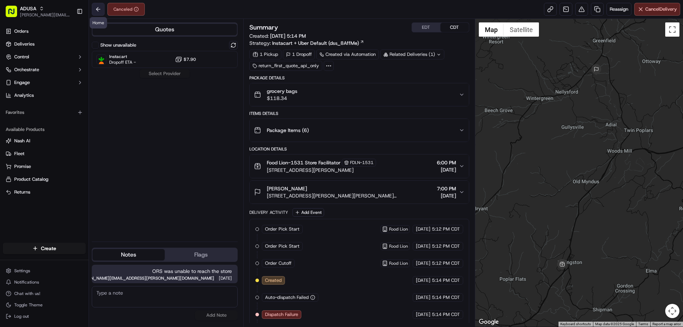
click at [97, 6] on button at bounding box center [98, 9] width 13 height 13
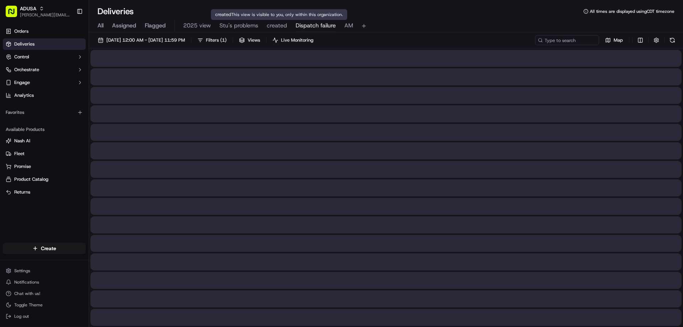
click at [305, 22] on span "Dispatch failure" at bounding box center [316, 25] width 40 height 9
click at [274, 27] on span "created" at bounding box center [277, 25] width 20 height 9
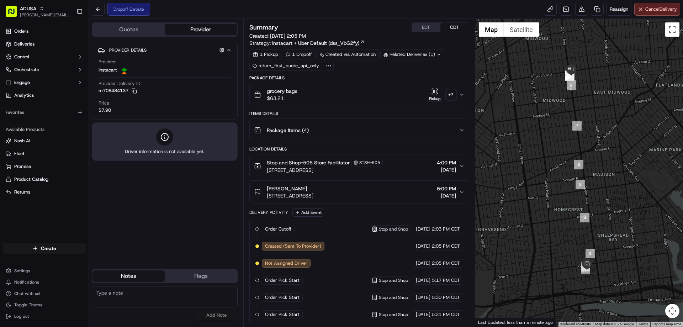
paste textarea "Delivery window no longer works for customer"
type textarea "Delivery window no longer works for customer"
click at [211, 316] on button "Add Note" at bounding box center [216, 315] width 43 height 10
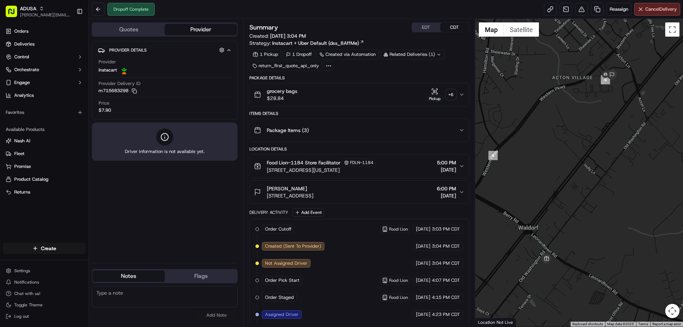
paste textarea "Cancelled Order/Waived Restock"
type textarea "Cancelled Order/Waived Restock"
click at [216, 317] on button "Add Note" at bounding box center [216, 315] width 43 height 10
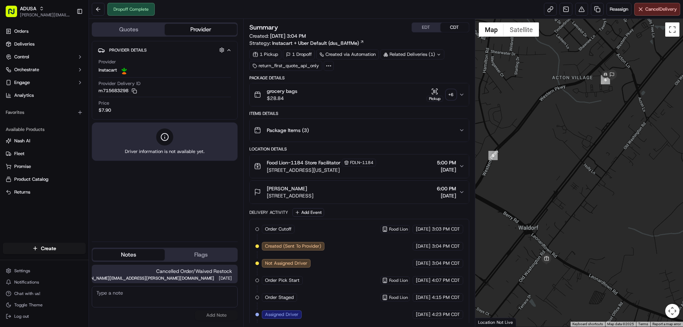
click at [201, 271] on span "Cancelled Order/Waived Restock" at bounding box center [164, 270] width 134 height 7
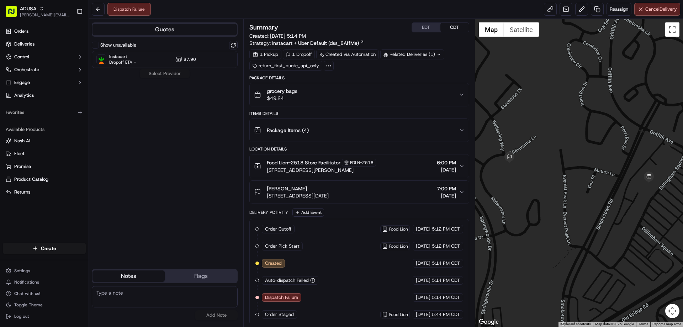
paste textarea "Order could not be fulfilled by store"
type textarea "Order could not be fulfilled by store"
click at [222, 314] on button "Add Note" at bounding box center [216, 315] width 43 height 10
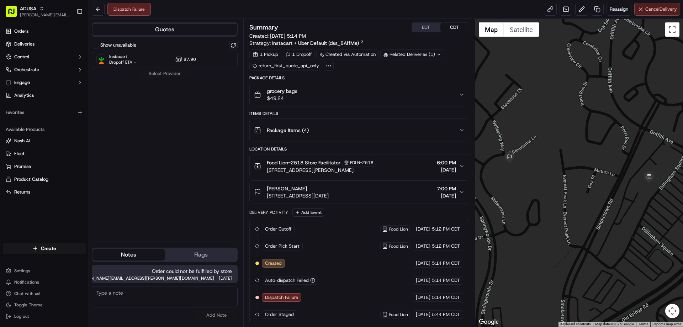
click at [657, 14] on button "Cancel Delivery" at bounding box center [657, 9] width 46 height 13
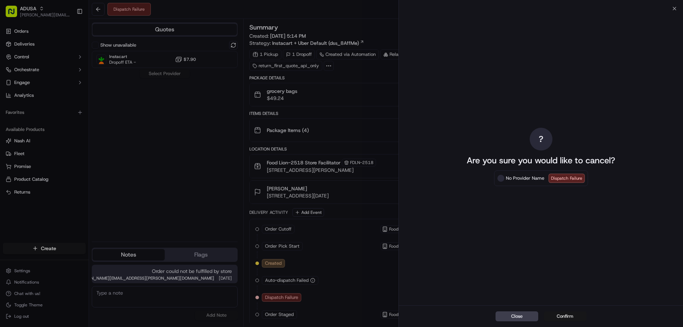
click at [567, 316] on button "Confirm" at bounding box center [565, 316] width 43 height 10
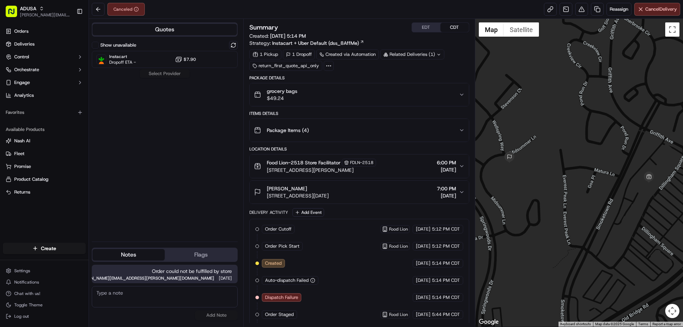
click at [149, 289] on textarea at bounding box center [165, 296] width 146 height 21
click at [127, 293] on textarea at bounding box center [165, 296] width 146 height 21
click at [138, 296] on textarea "Store informed oc cancellation" at bounding box center [165, 296] width 146 height 21
type textarea "Store informed of cancellation"
click at [220, 317] on button "Add Note" at bounding box center [216, 315] width 43 height 10
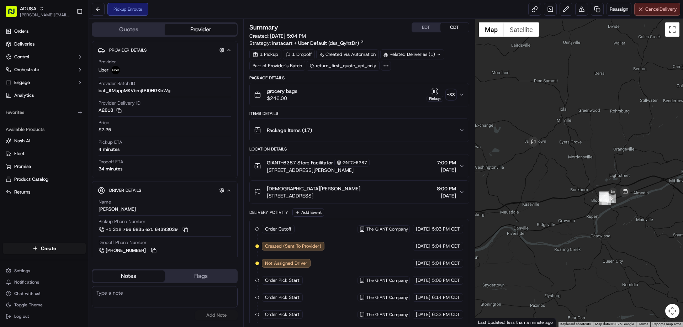
click at [657, 7] on span "Cancel Delivery" at bounding box center [661, 9] width 32 height 6
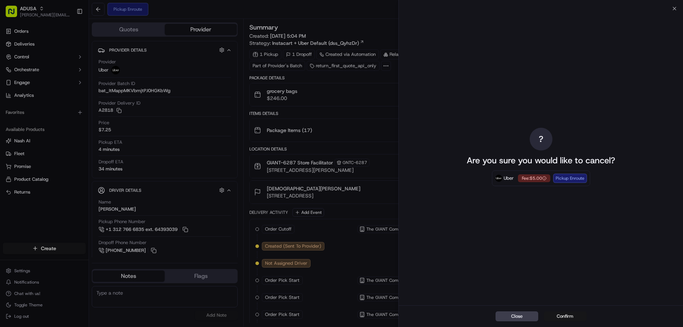
click at [571, 312] on button "Confirm" at bounding box center [565, 316] width 43 height 10
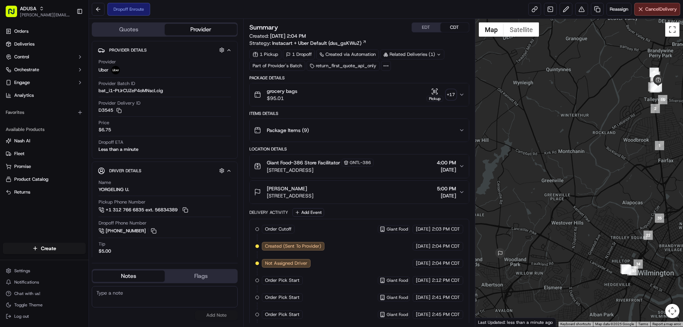
paste textarea "Delivered to wrong address"
type textarea "Delivered to wrong address"
click at [224, 314] on button "Add Note" at bounding box center [216, 315] width 43 height 10
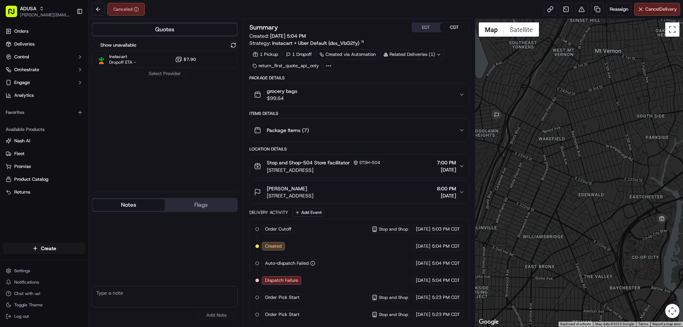
click at [117, 202] on button "Notes" at bounding box center [128, 204] width 72 height 11
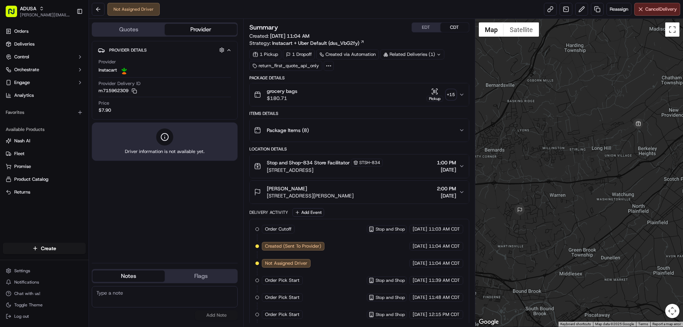
paste textarea "Delivery window no longer works for customer"
type textarea "Delivery window no longer works for customer"
click at [228, 314] on button "Add Note" at bounding box center [216, 315] width 43 height 10
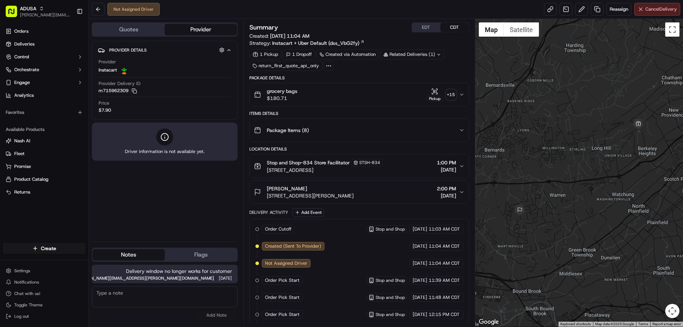
click at [659, 9] on span "Cancel Delivery" at bounding box center [661, 9] width 32 height 6
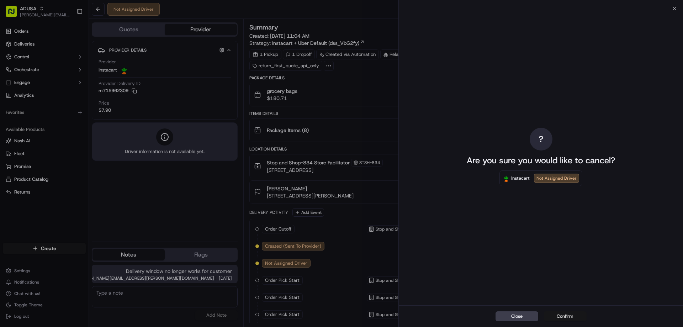
click at [561, 314] on button "Confirm" at bounding box center [565, 316] width 43 height 10
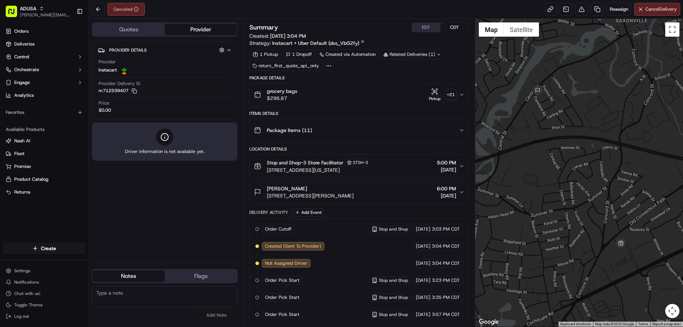
paste textarea ": Cancelled by gig partner; no driver acceptance"
click at [101, 293] on textarea ": Cancelled by gig partner; no driver acceptance" at bounding box center [165, 296] width 146 height 21
type textarea "Cancelled by gig partner; no driver acceptance"
click at [222, 311] on button "Add Note" at bounding box center [216, 315] width 43 height 10
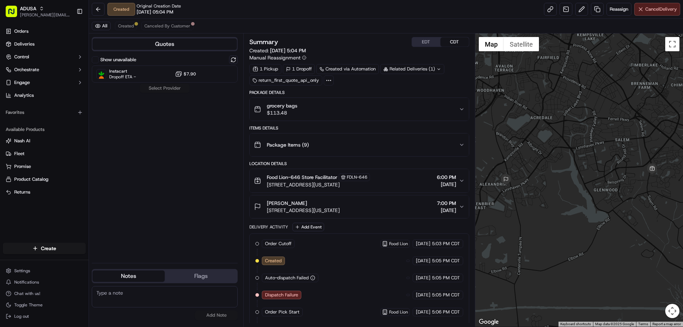
click at [645, 6] on button "Cancel Delivery" at bounding box center [657, 9] width 46 height 13
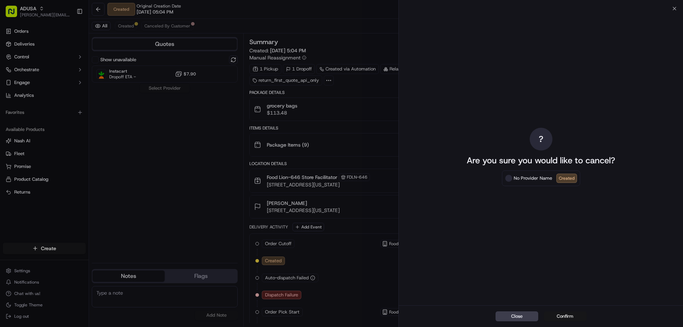
click at [557, 314] on button "Confirm" at bounding box center [565, 316] width 43 height 10
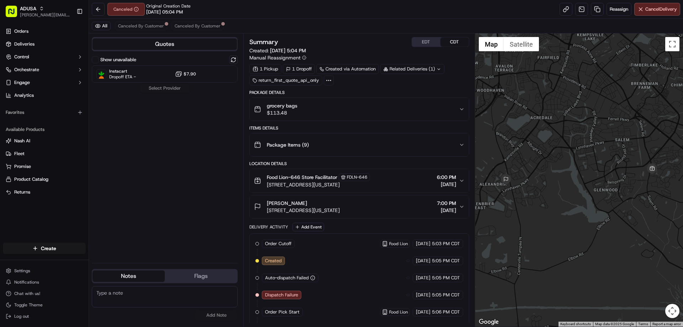
click at [147, 292] on textarea at bounding box center [165, 296] width 146 height 21
type textarea "ORS was unable to reach the store"
click at [216, 317] on button "Add Note" at bounding box center [216, 315] width 43 height 10
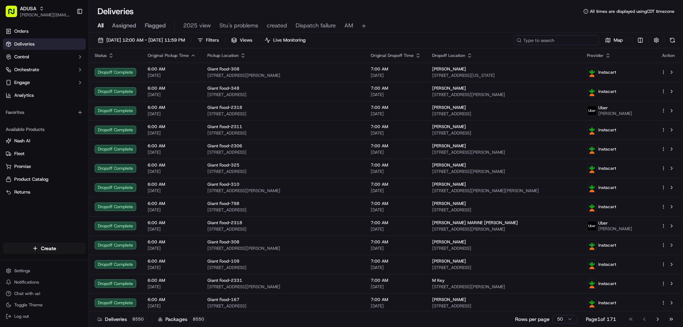
click at [562, 42] on input at bounding box center [556, 40] width 85 height 10
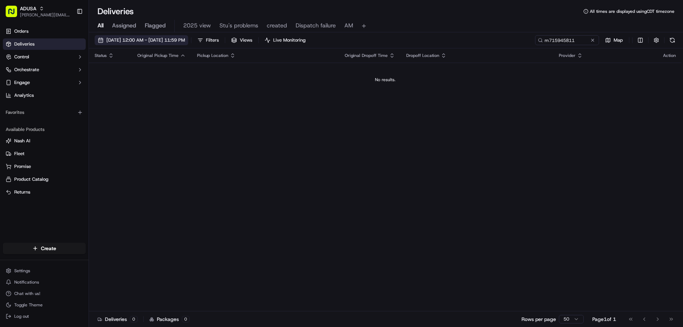
click at [167, 39] on span "09/21/2025 12:00 AM - 09/21/2025 11:59 PM" at bounding box center [145, 40] width 79 height 6
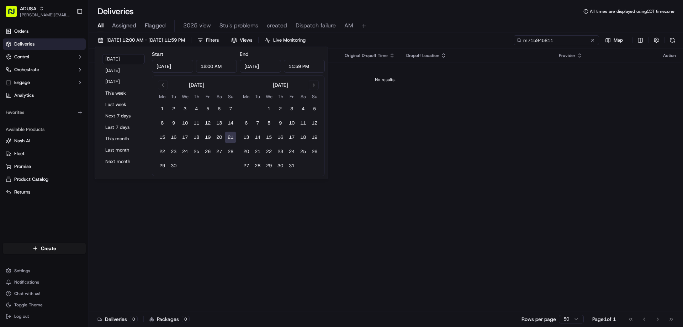
click at [574, 39] on input "m715945811" at bounding box center [556, 40] width 85 height 10
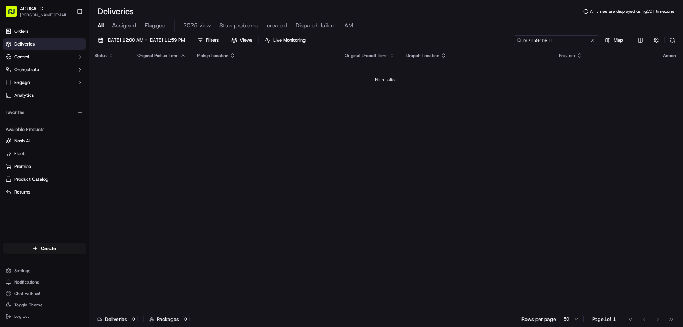
click at [568, 42] on input "m715945811" at bounding box center [556, 40] width 85 height 10
click at [568, 43] on input "m715945811" at bounding box center [556, 40] width 85 height 10
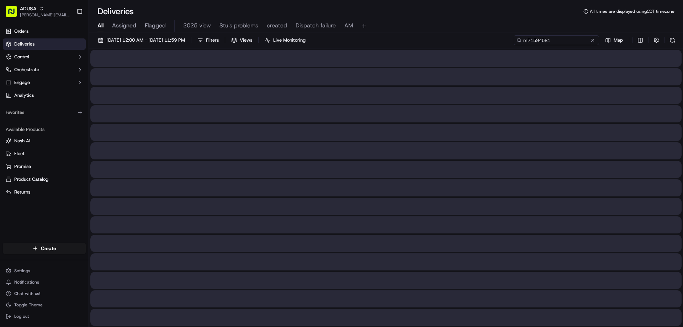
type input "m715945811"
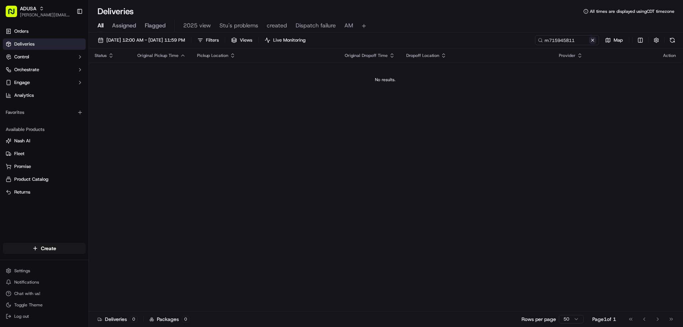
click at [593, 40] on button at bounding box center [592, 40] width 7 height 7
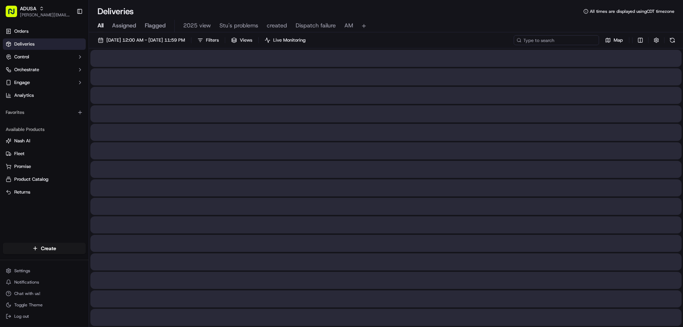
paste input "m712539407"
click at [530, 37] on input "m712539407" at bounding box center [556, 40] width 85 height 10
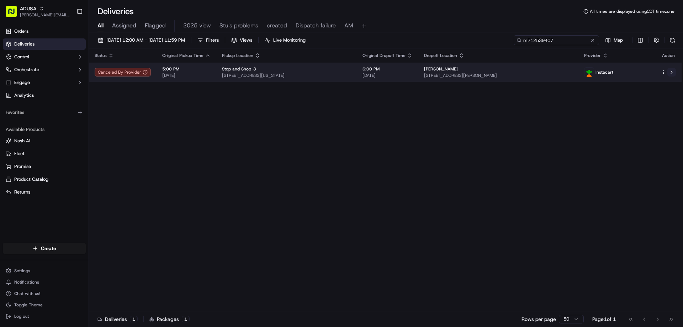
type input "m712539407"
click at [671, 71] on button at bounding box center [671, 72] width 9 height 9
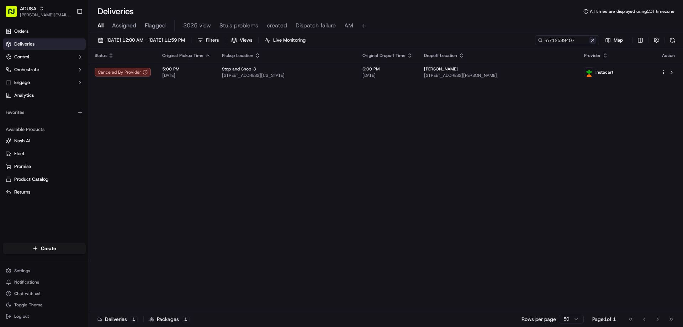
click at [593, 41] on button at bounding box center [592, 40] width 7 height 7
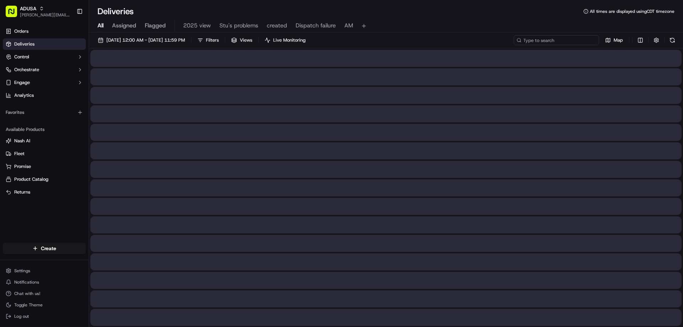
paste input "m717209118"
click at [527, 40] on input "m717209118" at bounding box center [556, 40] width 85 height 10
type input "m717209118"
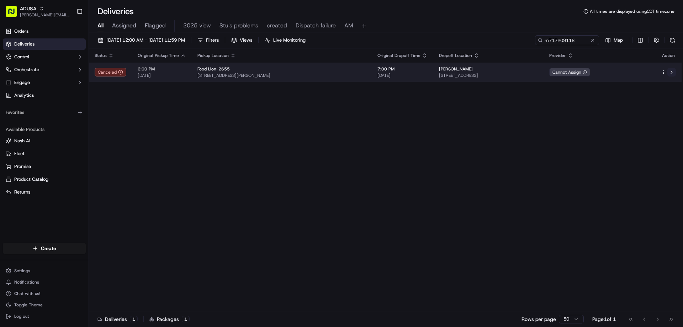
click at [672, 71] on button at bounding box center [671, 72] width 9 height 9
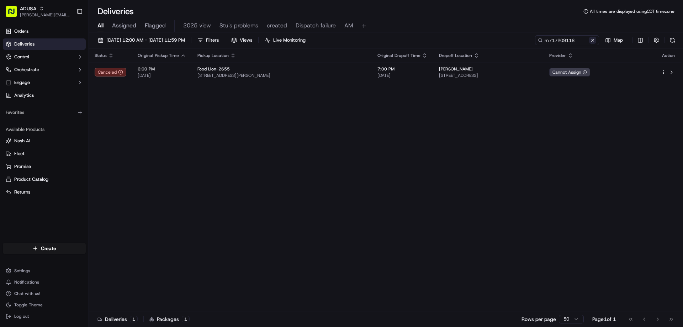
click at [594, 39] on button at bounding box center [592, 40] width 7 height 7
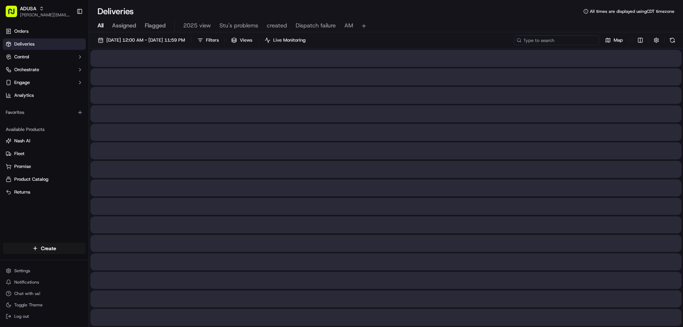
paste input "m717159983"
click at [527, 43] on input "m717159983" at bounding box center [556, 40] width 85 height 10
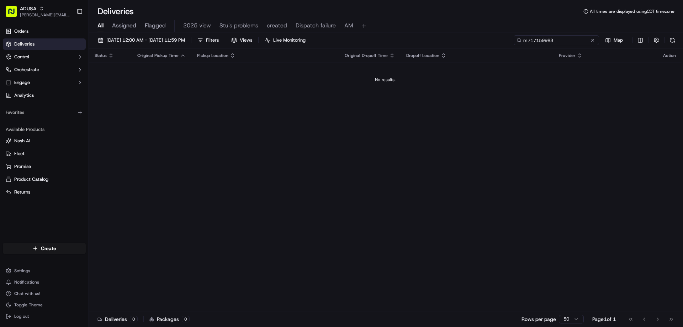
type input "m717159983"
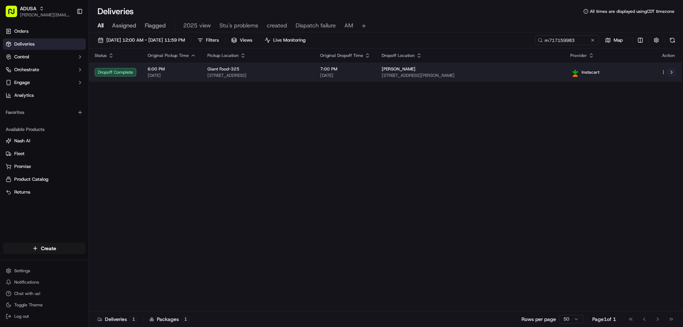
click at [672, 70] on button at bounding box center [671, 72] width 9 height 9
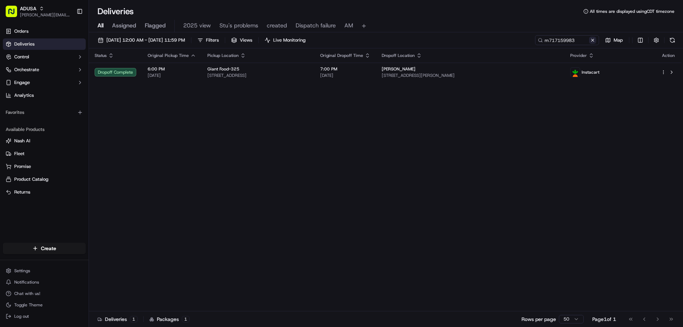
click at [593, 42] on button at bounding box center [592, 40] width 7 height 7
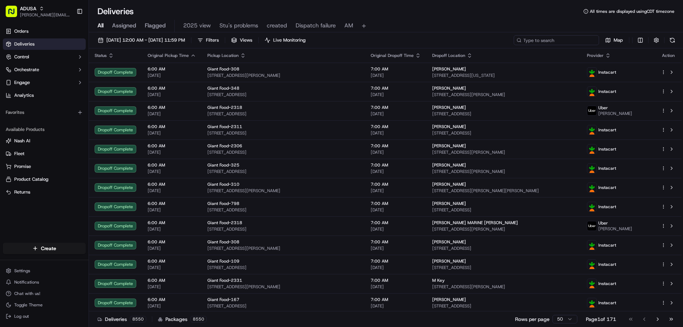
paste input "m717159983"
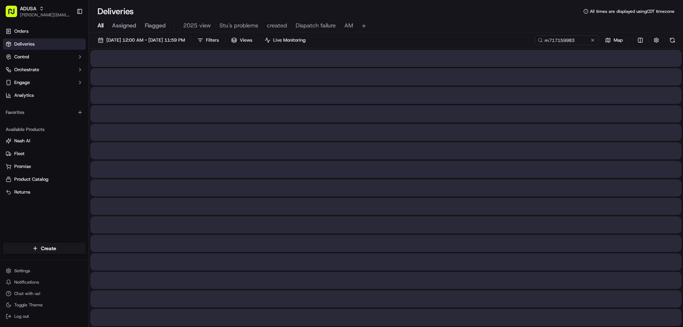
click at [526, 46] on div "09/21/2025 12:00 AM - 09/21/2025 11:59 PM Filters Views Live Monitoring m717159…" at bounding box center [386, 41] width 594 height 13
click at [548, 38] on input "m717159983" at bounding box center [556, 40] width 85 height 10
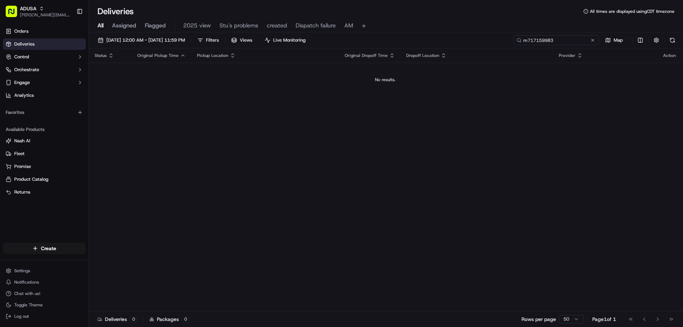
type input "m717159983"
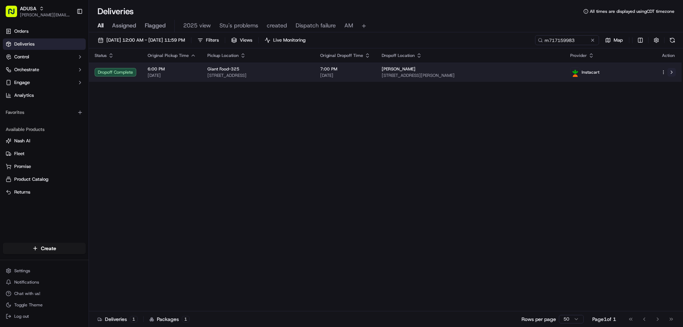
click at [670, 70] on button at bounding box center [671, 72] width 9 height 9
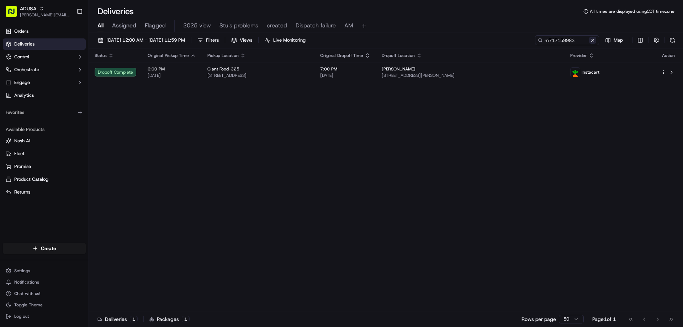
click at [594, 41] on button at bounding box center [592, 40] width 7 height 7
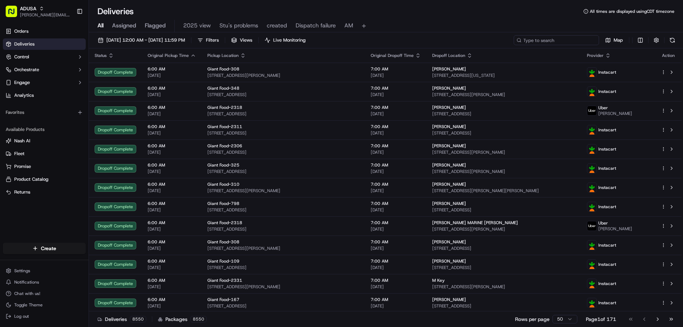
drag, startPoint x: 584, startPoint y: 41, endPoint x: 537, endPoint y: 40, distance: 46.6
paste input "k715651061"
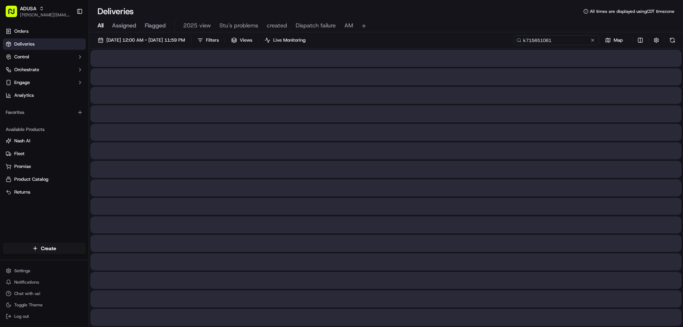
click at [530, 41] on input "k715651061" at bounding box center [556, 40] width 85 height 10
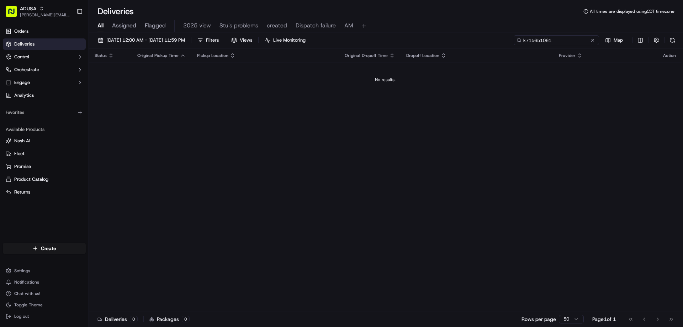
type input "k715651061"
drag, startPoint x: 591, startPoint y: 40, endPoint x: 565, endPoint y: 41, distance: 26.3
click at [591, 40] on button at bounding box center [592, 40] width 7 height 7
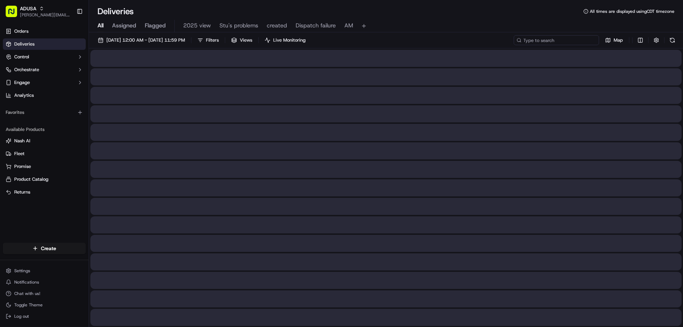
paste input "m715372114"
click at [525, 46] on div "09/21/2025 12:00 AM - 09/21/2025 11:59 PM Filters Views Live Monitoring m715372…" at bounding box center [386, 41] width 594 height 13
click at [527, 42] on input "m715372114" at bounding box center [556, 40] width 85 height 10
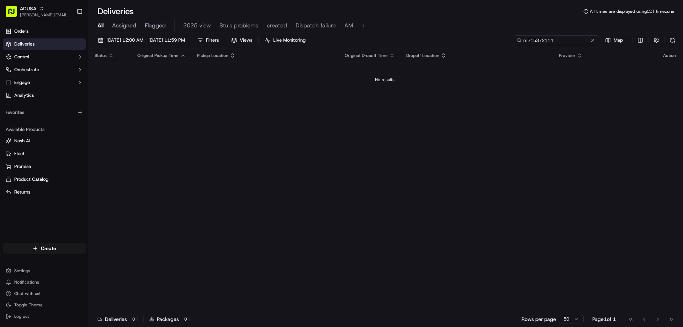
type input "m715372114"
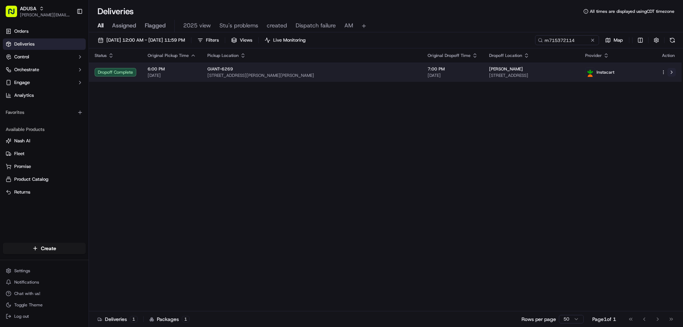
click at [673, 71] on button at bounding box center [671, 72] width 9 height 9
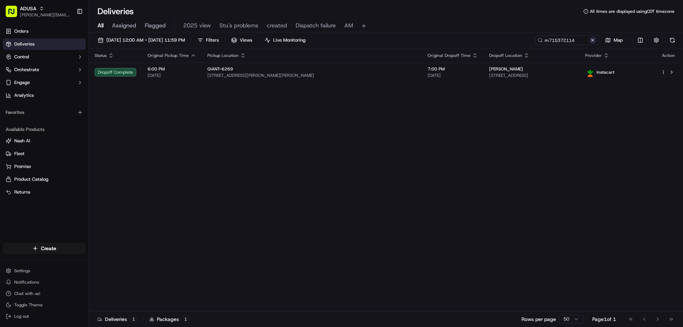
click at [591, 38] on button at bounding box center [592, 40] width 7 height 7
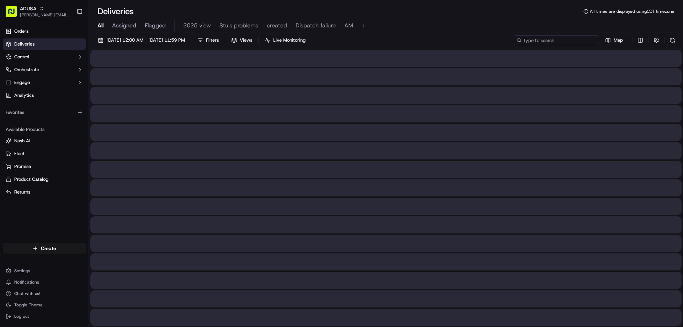
paste input "m717163671"
click at [530, 42] on input "m717163671" at bounding box center [556, 40] width 85 height 10
type input "m717163671"
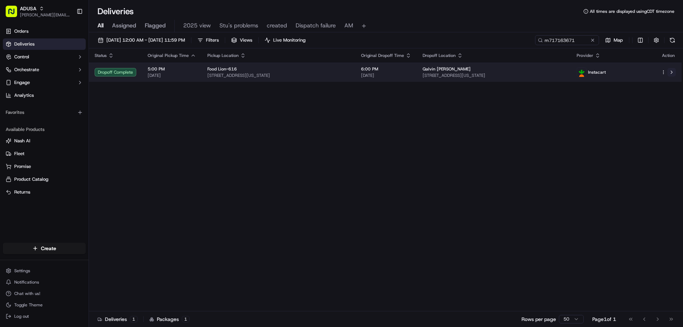
click at [670, 73] on button at bounding box center [671, 72] width 9 height 9
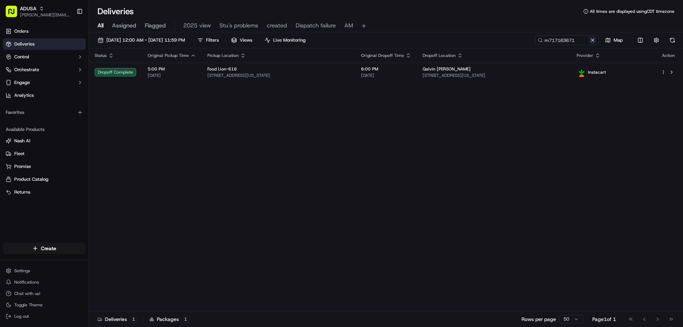
click at [594, 41] on button at bounding box center [592, 40] width 7 height 7
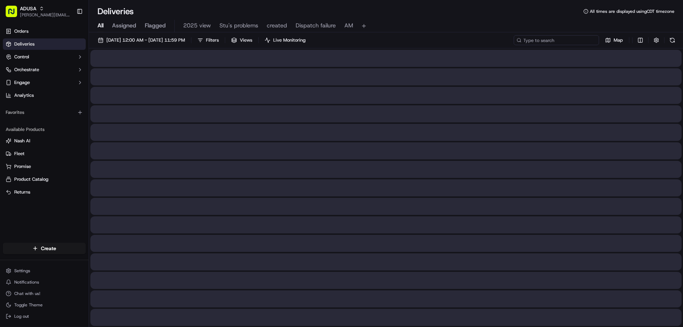
paste input "m705933240"
click at [531, 37] on input "m705933240" at bounding box center [556, 40] width 85 height 10
drag, startPoint x: 531, startPoint y: 43, endPoint x: 529, endPoint y: 47, distance: 4.6
click at [531, 44] on input "m705933240" at bounding box center [556, 40] width 85 height 10
drag, startPoint x: 529, startPoint y: 47, endPoint x: 529, endPoint y: 43, distance: 4.3
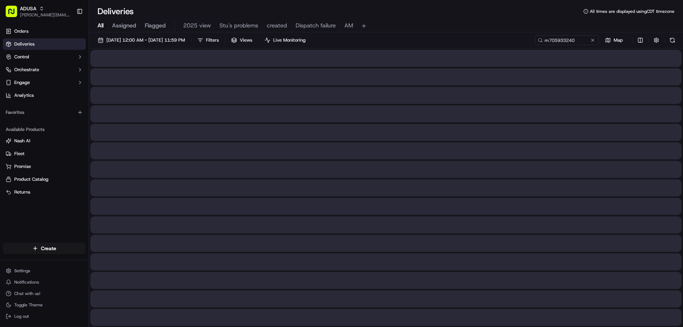
click at [529, 45] on div "09/21/2025 12:00 AM - 09/21/2025 11:59 PM Filters Views Live Monitoring m705933…" at bounding box center [386, 41] width 594 height 13
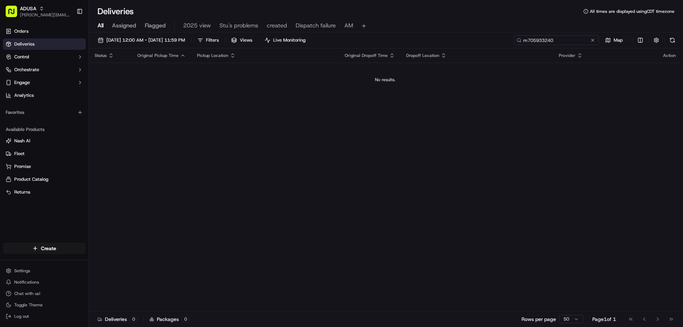
click at [550, 39] on input "m705933240" at bounding box center [556, 40] width 85 height 10
type input "m705933240"
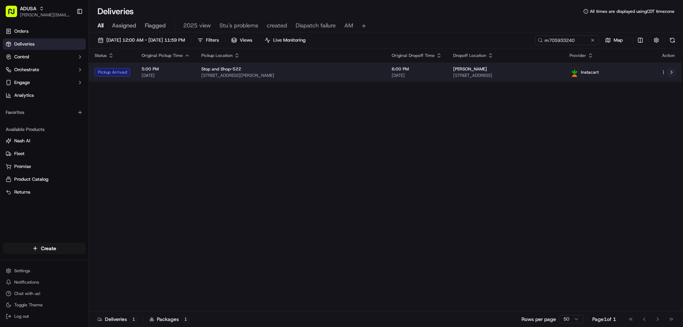
click at [670, 70] on button at bounding box center [671, 72] width 9 height 9
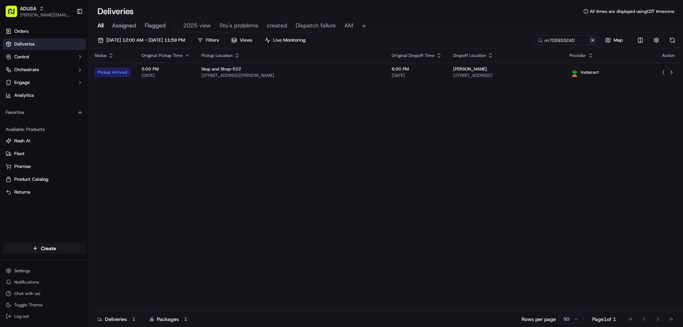
click at [595, 42] on button at bounding box center [592, 40] width 7 height 7
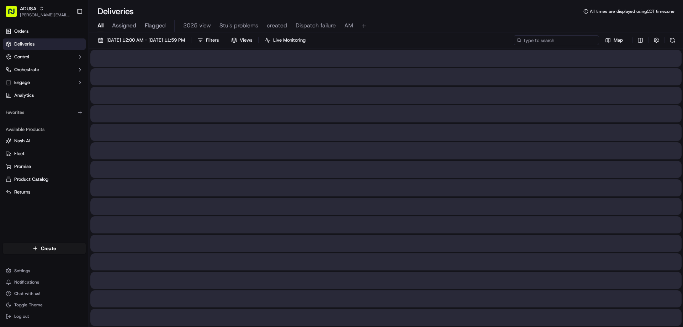
paste input "m708278129"
click at [530, 39] on input "m708278129" at bounding box center [556, 40] width 85 height 10
type input "m708278129"
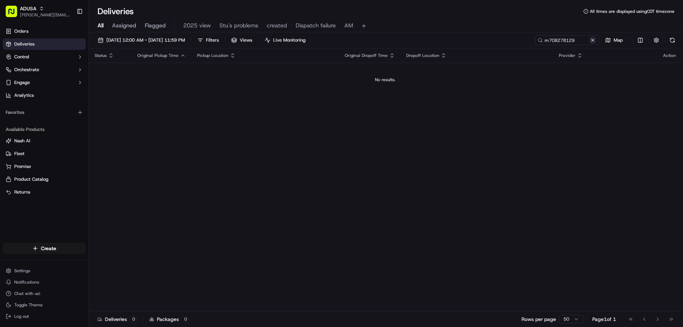
click at [593, 40] on button at bounding box center [592, 40] width 7 height 7
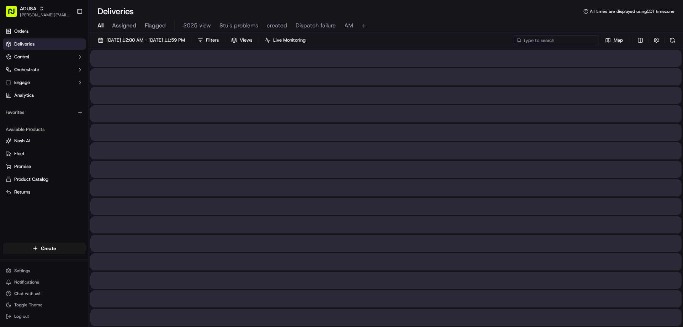
paste input "m710238707"
click at [533, 38] on input "m710238707" at bounding box center [556, 40] width 85 height 10
click at [528, 41] on input "m710238707" at bounding box center [556, 40] width 85 height 10
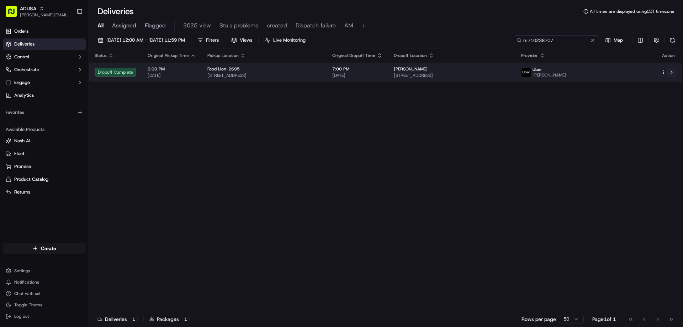
type input "m710238707"
click at [673, 70] on button at bounding box center [671, 72] width 9 height 9
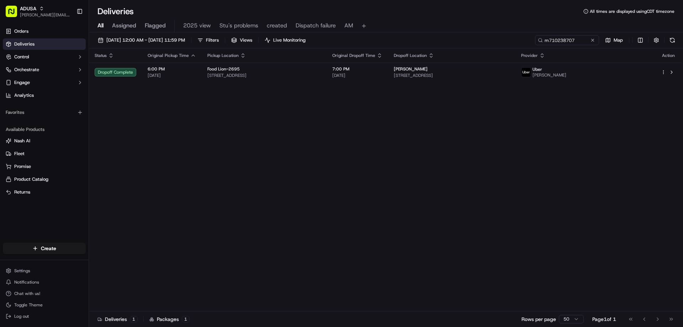
click at [593, 39] on button at bounding box center [592, 40] width 7 height 7
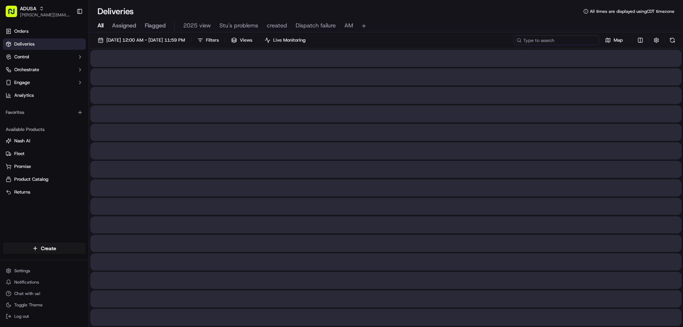
paste input "m709874291"
click at [531, 41] on input "m709874291" at bounding box center [556, 40] width 85 height 10
click at [525, 42] on input "m709874291" at bounding box center [556, 40] width 85 height 10
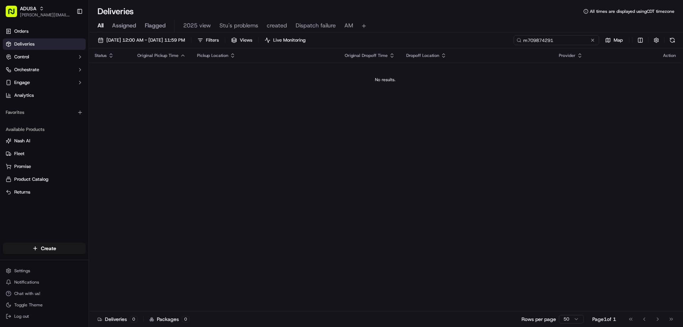
click at [528, 41] on input "m709874291" at bounding box center [556, 40] width 85 height 10
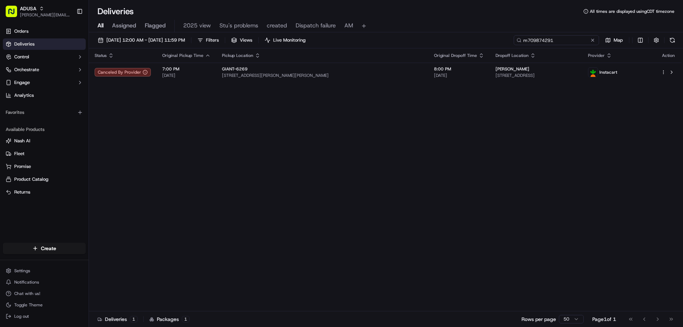
type input "m709874291"
click at [560, 45] on div "09/21/2025 12:00 AM - 09/21/2025 11:59 PM Filters Views Live Monitoring m709874…" at bounding box center [386, 41] width 594 height 13
click at [568, 44] on input "m709874291" at bounding box center [556, 40] width 85 height 10
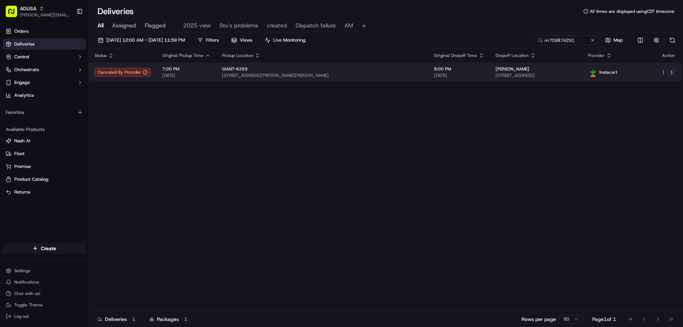
click at [670, 70] on button at bounding box center [671, 72] width 9 height 9
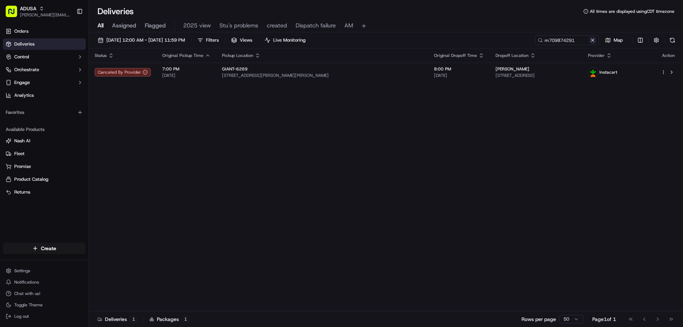
click at [594, 40] on button at bounding box center [592, 40] width 7 height 7
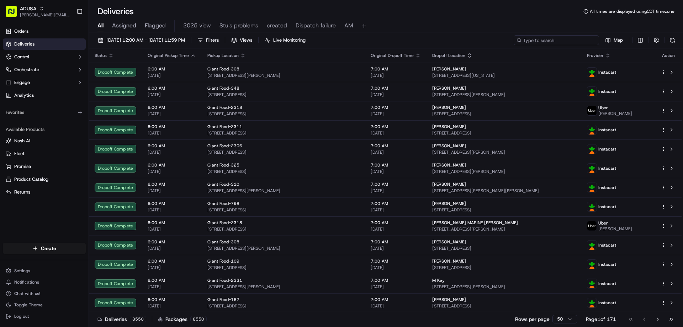
paste input "m715675751"
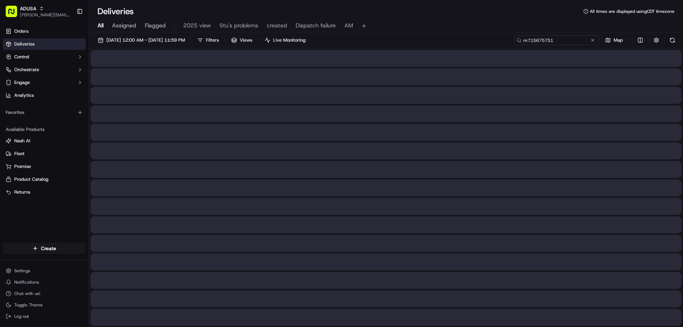
click at [530, 39] on input "m715675751" at bounding box center [556, 40] width 85 height 10
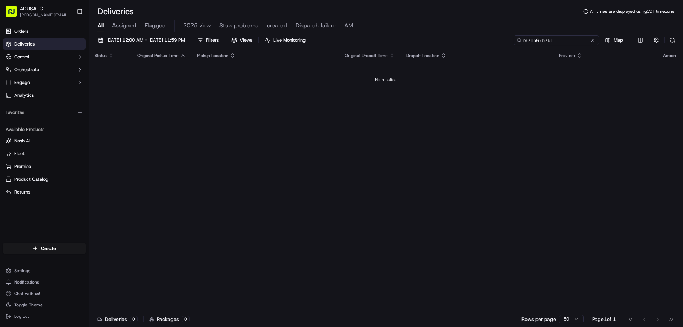
type input "m715675751"
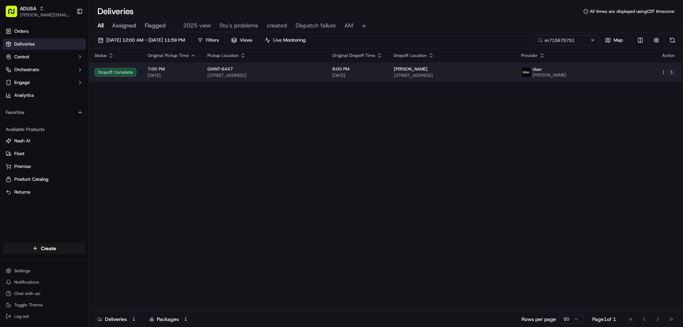
click at [674, 71] on button at bounding box center [671, 72] width 9 height 9
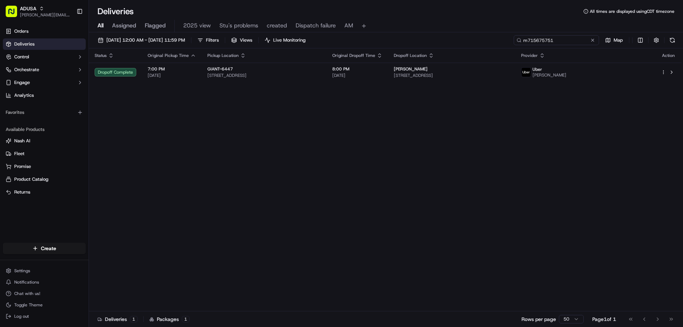
click at [592, 36] on input "m715675751" at bounding box center [556, 40] width 85 height 10
click at [597, 41] on input "m715675751" at bounding box center [556, 40] width 85 height 10
click at [593, 40] on button at bounding box center [592, 40] width 7 height 7
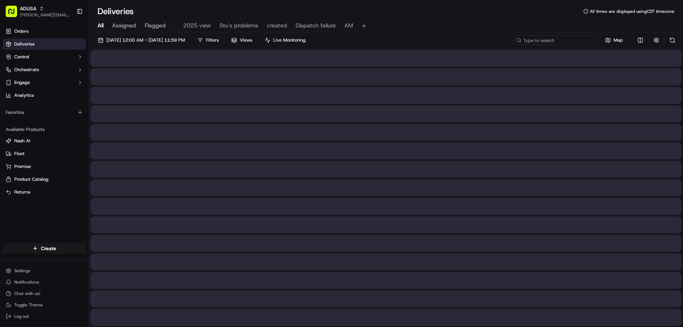
paste input "m715945811"
click at [530, 40] on input "m715945811" at bounding box center [556, 40] width 85 height 10
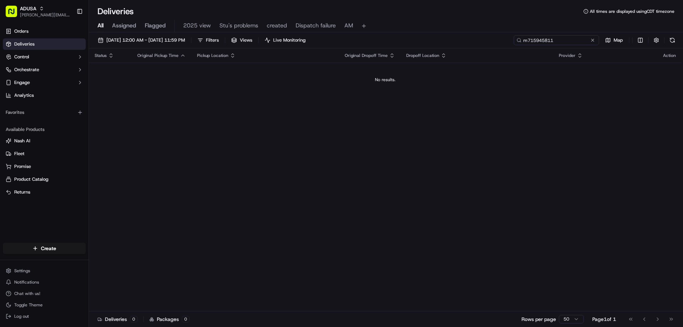
click at [566, 38] on input "m715945811" at bounding box center [556, 40] width 85 height 10
type input "m715945811"
click at [594, 39] on button at bounding box center [592, 40] width 7 height 7
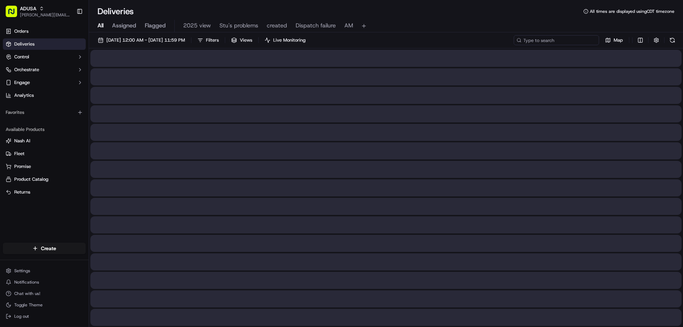
paste input "m714356962"
click at [526, 40] on input "m714356962" at bounding box center [556, 40] width 85 height 10
click at [527, 40] on input "m714356962" at bounding box center [556, 40] width 85 height 10
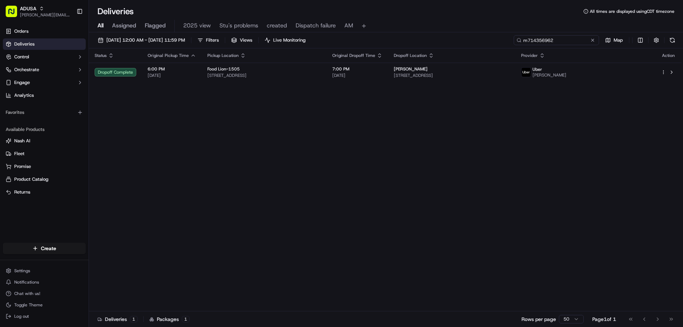
type input "m714356962"
click at [592, 43] on button at bounding box center [592, 40] width 7 height 7
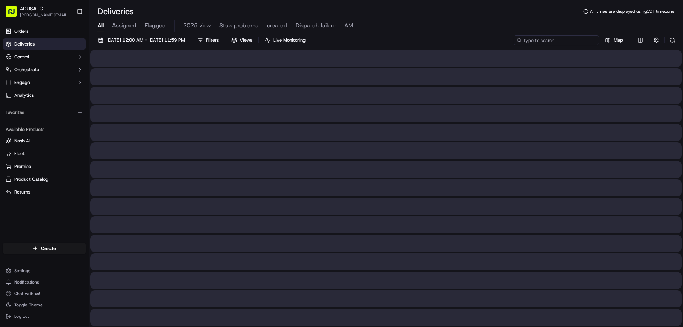
paste input "m715125879"
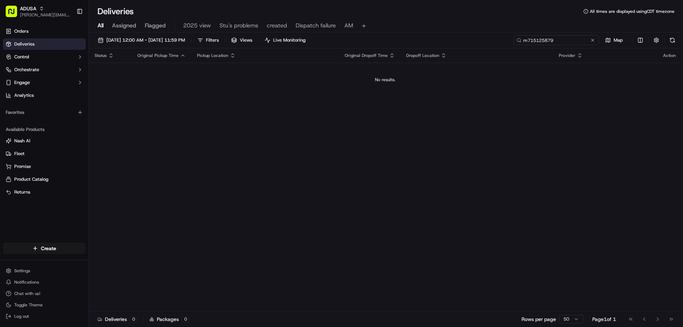
type input "m715125879"
click at [563, 40] on input "m715125879" at bounding box center [556, 40] width 85 height 10
click at [563, 41] on input "m715125879" at bounding box center [556, 40] width 85 height 10
click at [590, 44] on input "m715125879" at bounding box center [556, 40] width 85 height 10
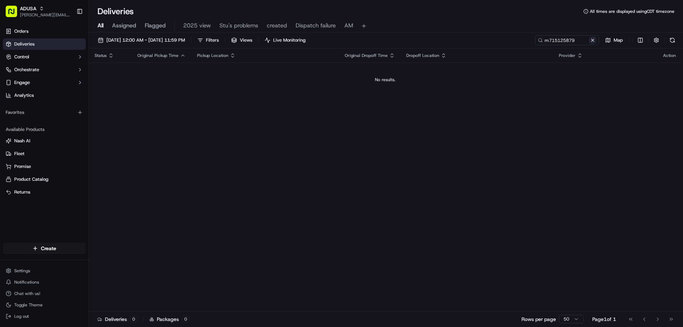
click at [591, 41] on button at bounding box center [592, 40] width 7 height 7
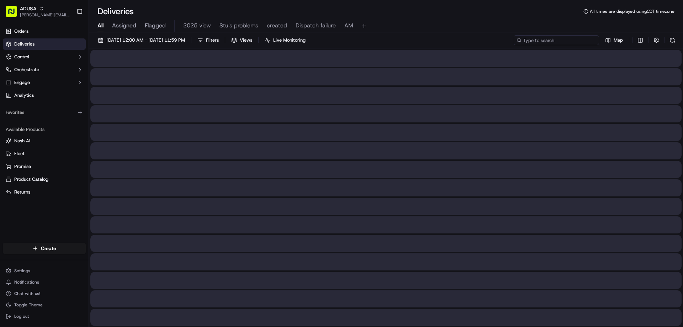
paste input "m716713595"
click at [532, 39] on input "m716713595" at bounding box center [556, 40] width 85 height 10
click at [529, 42] on input "m716713595" at bounding box center [556, 40] width 85 height 10
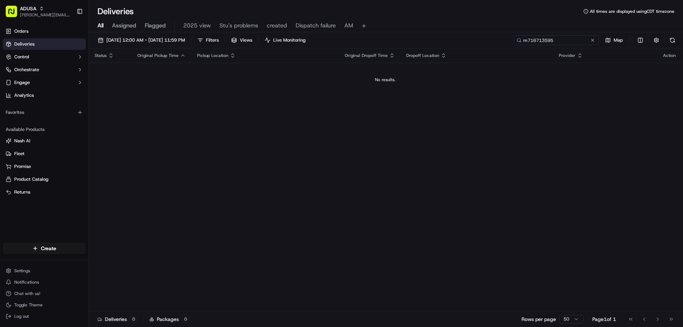
type input "m716713595"
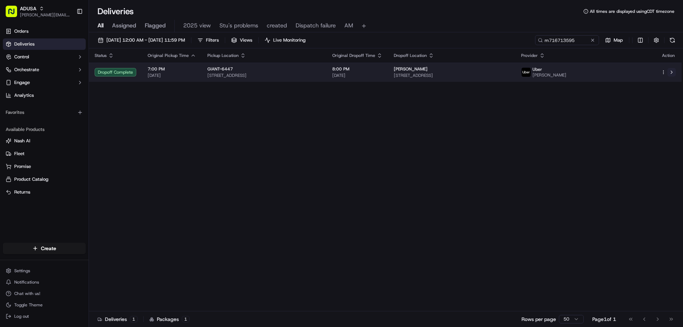
drag, startPoint x: 678, startPoint y: 75, endPoint x: 674, endPoint y: 72, distance: 5.3
click at [674, 72] on td at bounding box center [668, 72] width 26 height 19
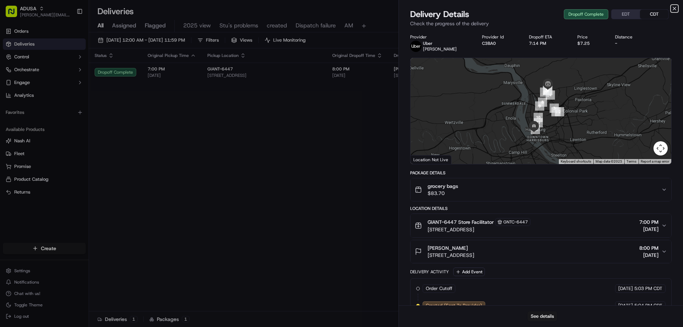
click at [675, 10] on icon "button" at bounding box center [675, 9] width 6 height 6
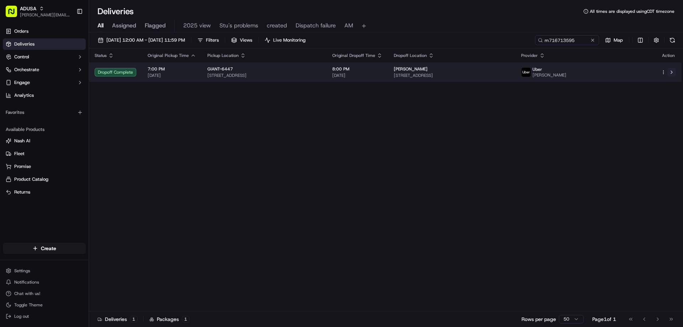
click at [673, 72] on button at bounding box center [671, 72] width 9 height 9
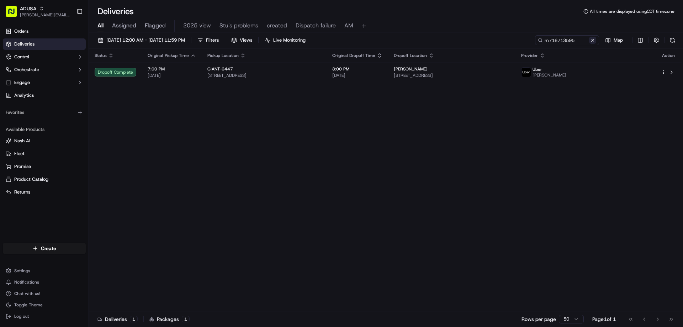
click at [593, 38] on button at bounding box center [592, 40] width 7 height 7
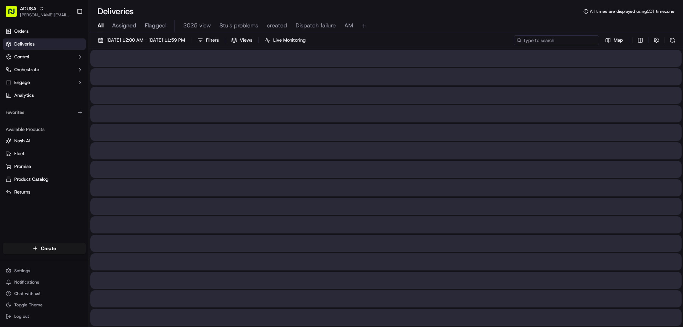
paste input "m716713595"
click at [528, 41] on input "m716713595" at bounding box center [556, 40] width 85 height 10
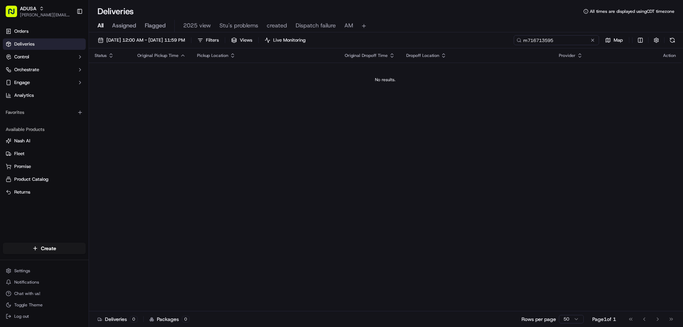
type input "m716713595"
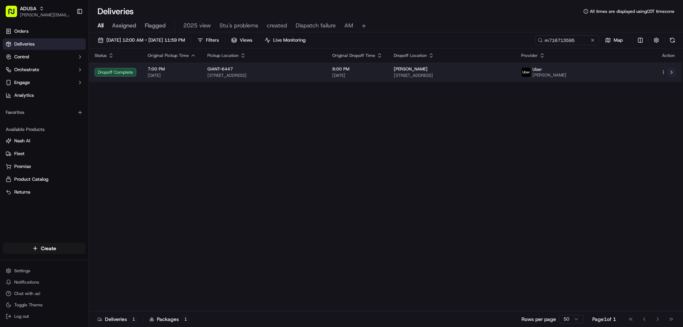
click at [672, 71] on button at bounding box center [671, 72] width 9 height 9
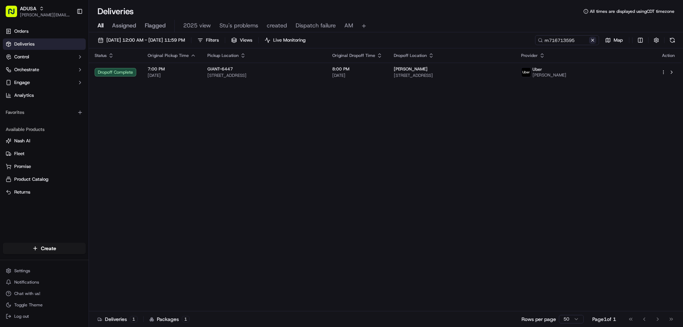
click at [594, 39] on button at bounding box center [592, 40] width 7 height 7
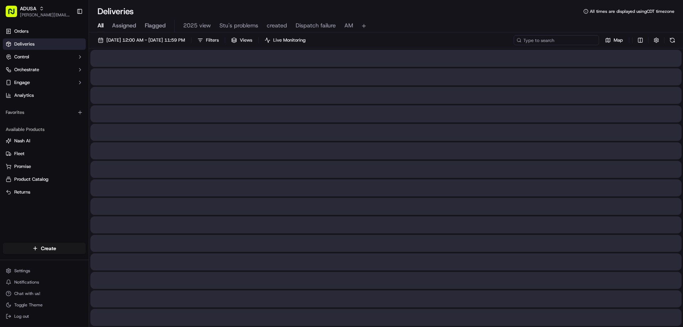
paste input "m714982393"
click at [532, 39] on input "m714982393" at bounding box center [556, 40] width 85 height 10
click at [529, 44] on input "m714982393" at bounding box center [556, 40] width 85 height 10
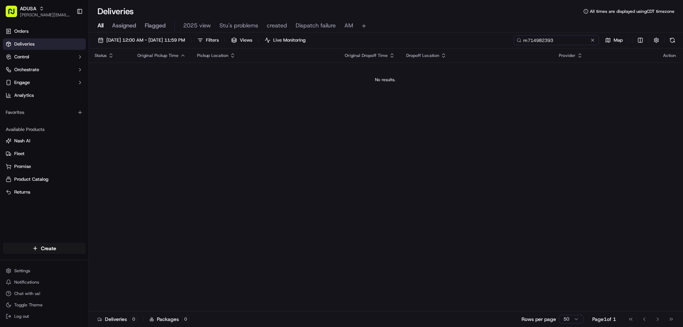
type input "m714982393"
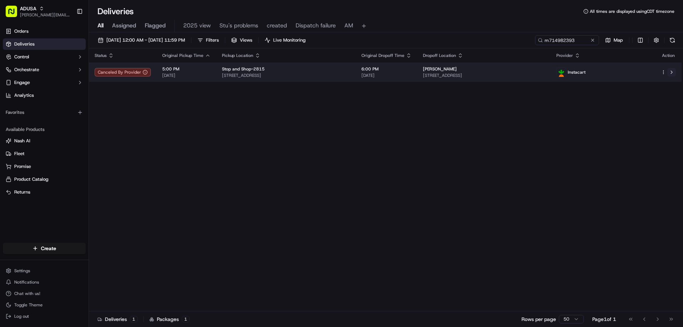
click at [672, 70] on button at bounding box center [671, 72] width 9 height 9
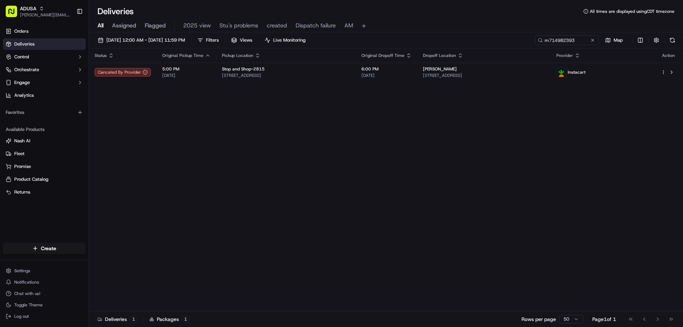
click at [594, 42] on button at bounding box center [592, 40] width 7 height 7
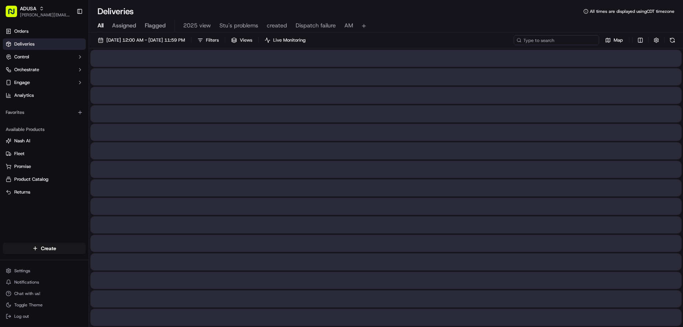
paste input "m713088498"
click at [525, 38] on input "m713088498" at bounding box center [556, 40] width 85 height 10
click at [529, 38] on input "m713088498" at bounding box center [556, 40] width 85 height 10
type input "m713088498"
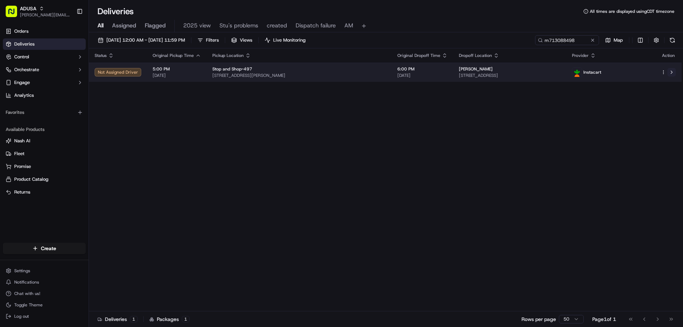
click at [669, 70] on button at bounding box center [671, 72] width 9 height 9
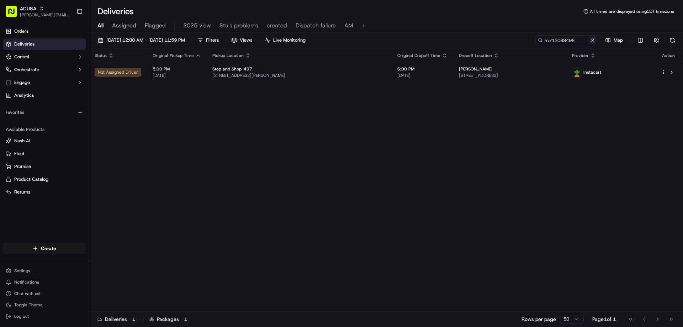
click at [595, 41] on button at bounding box center [592, 40] width 7 height 7
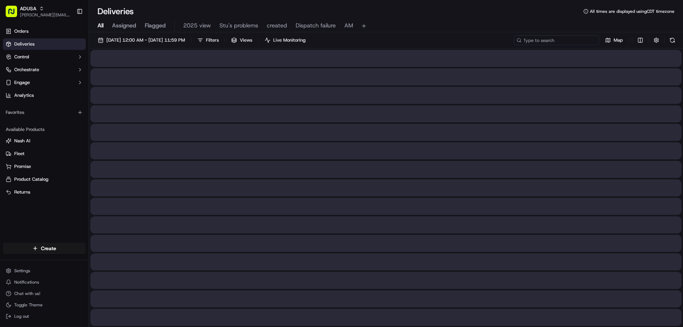
paste input "m716713595"
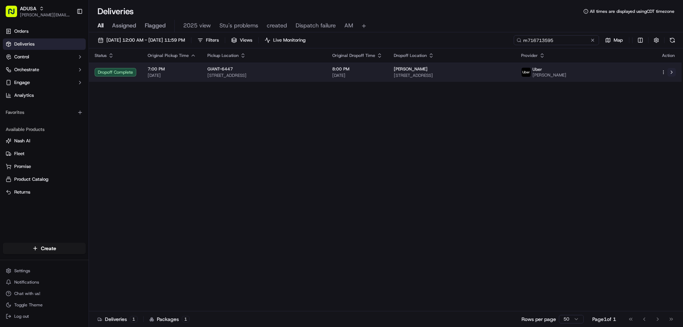
type input "m716713595"
click at [672, 73] on button at bounding box center [671, 72] width 9 height 9
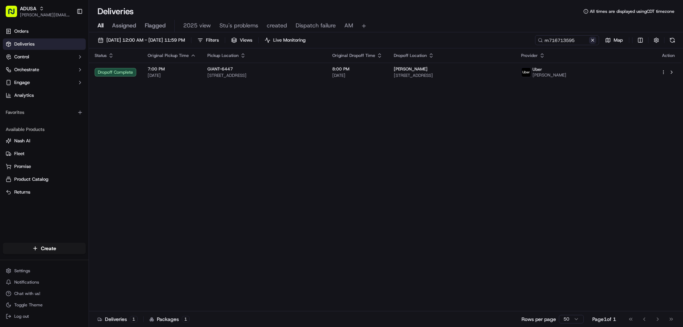
click at [594, 38] on button at bounding box center [592, 40] width 7 height 7
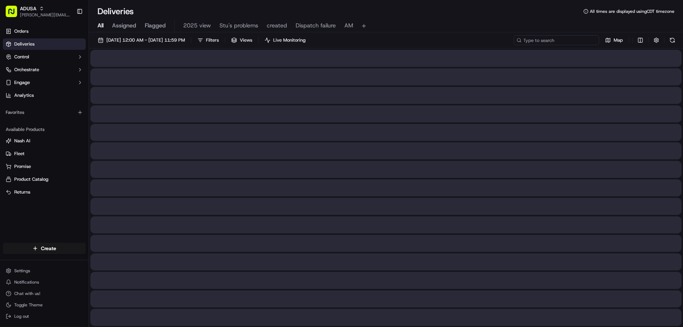
paste input "m713088498"
click at [529, 39] on input "m713088498" at bounding box center [556, 40] width 85 height 10
type input "m713088498"
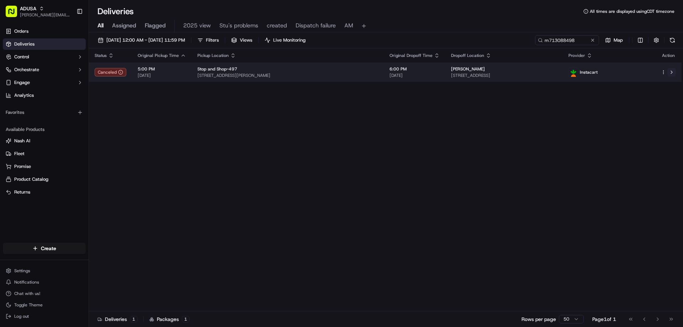
click at [670, 70] on button at bounding box center [671, 72] width 9 height 9
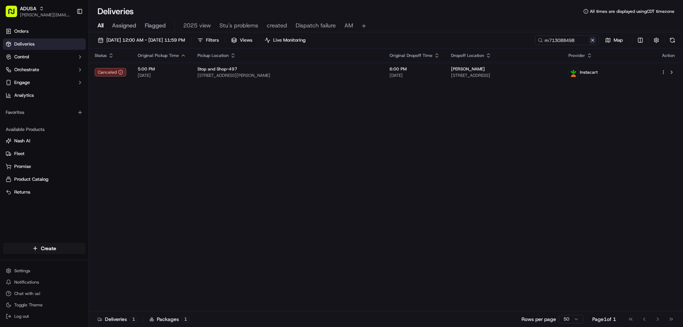
click at [594, 41] on button at bounding box center [592, 40] width 7 height 7
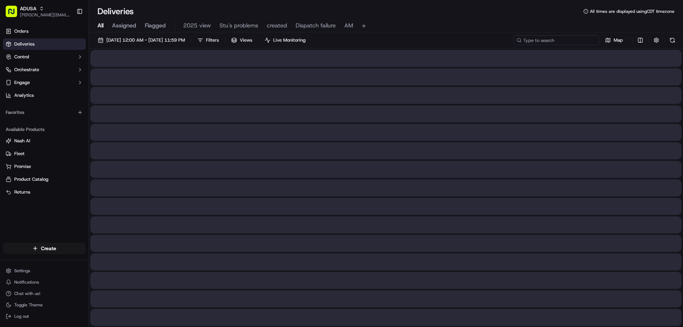
paste input "m714744980"
type input "m714744980"
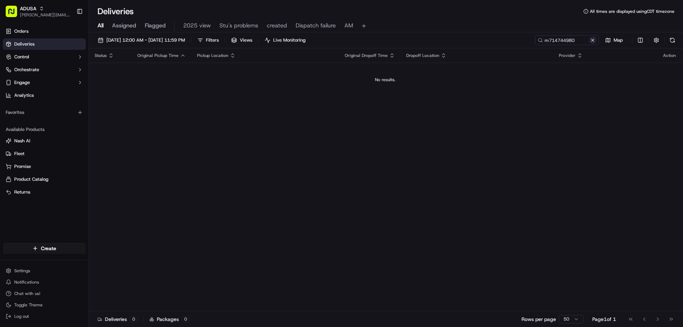
click at [594, 37] on button at bounding box center [592, 40] width 7 height 7
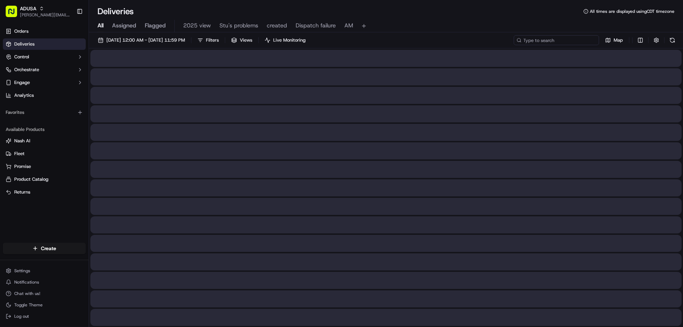
paste input "m716880568"
click at [526, 41] on input "m716880568" at bounding box center [556, 40] width 85 height 10
type input "m716880568"
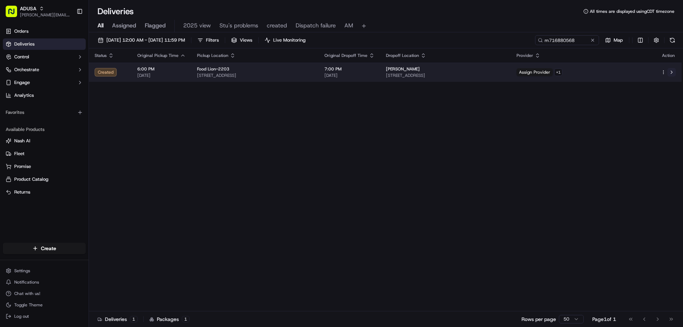
click at [672, 70] on button at bounding box center [671, 72] width 9 height 9
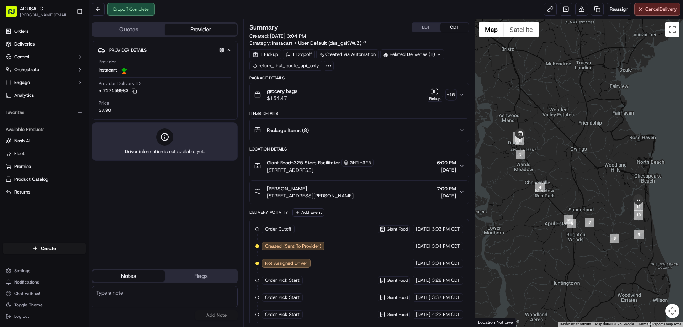
paste textarea "Delivered to wrong address"
type textarea "Delivered to wrong address"
click at [220, 314] on button "Add Note" at bounding box center [216, 315] width 43 height 10
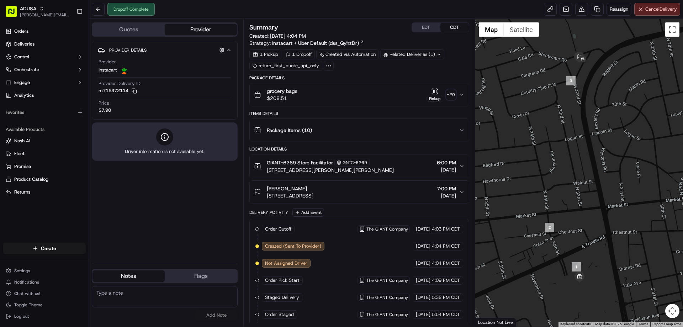
paste textarea "Delivered to wrong address"
type textarea "Delivered to wrong address"
click at [218, 319] on button "Add Note" at bounding box center [216, 315] width 43 height 10
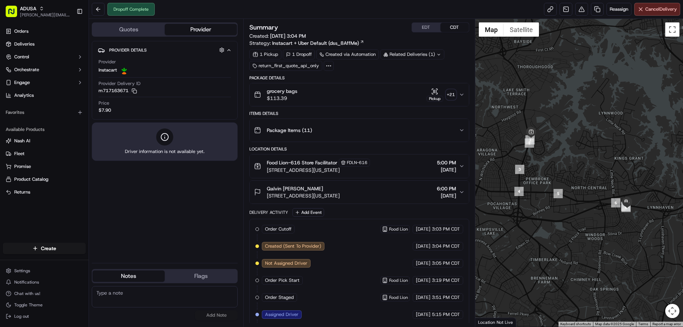
paste textarea "Delivered to wrong address"
type textarea "Delivered to wrong address"
drag, startPoint x: 209, startPoint y: 317, endPoint x: 219, endPoint y: 317, distance: 10.3
click at [209, 317] on button "Add Note" at bounding box center [216, 315] width 43 height 10
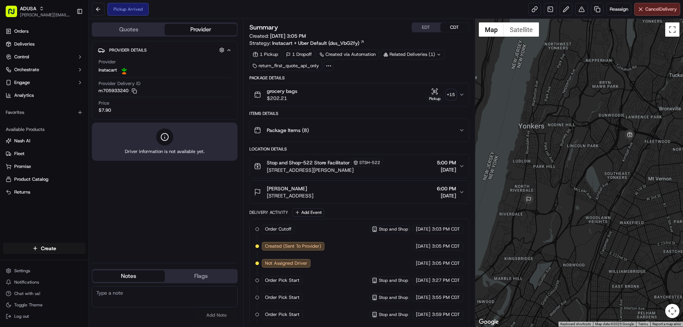
paste textarea "Delivery window no longer works for customer"
type textarea "Delivery window no longer works for customer"
drag, startPoint x: 212, startPoint y: 320, endPoint x: 220, endPoint y: 317, distance: 8.0
click at [213, 320] on button "Add Note" at bounding box center [216, 315] width 43 height 10
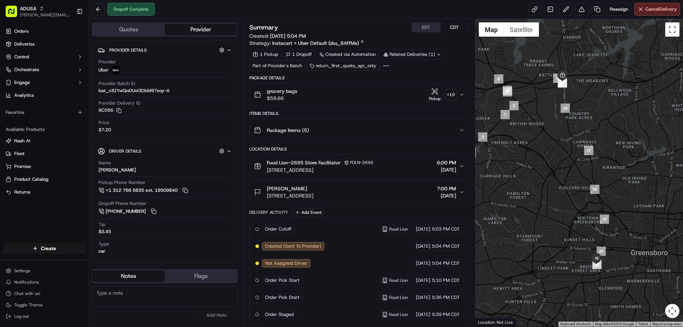
click at [145, 291] on textarea at bounding box center [165, 296] width 146 height 21
paste textarea "Delivered to wrong address"
type textarea "Delivered to wrong address"
drag, startPoint x: 216, startPoint y: 314, endPoint x: 398, endPoint y: 286, distance: 183.6
click at [217, 314] on button "Add Note" at bounding box center [216, 315] width 43 height 10
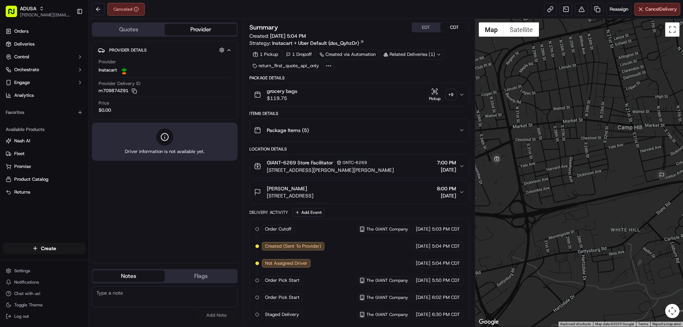
paste textarea "Delivered to wrong address"
type textarea "Delivered to wrong address"
click at [225, 315] on button "Add Note" at bounding box center [216, 315] width 43 height 10
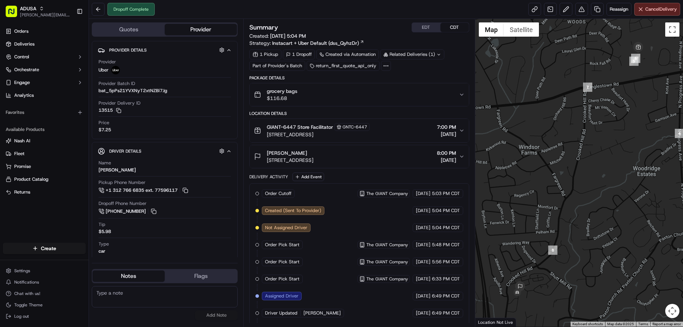
paste textarea "Delivered to wrong address"
type textarea "Delivered to wrong address"
click at [215, 315] on button "Add Note" at bounding box center [216, 315] width 43 height 10
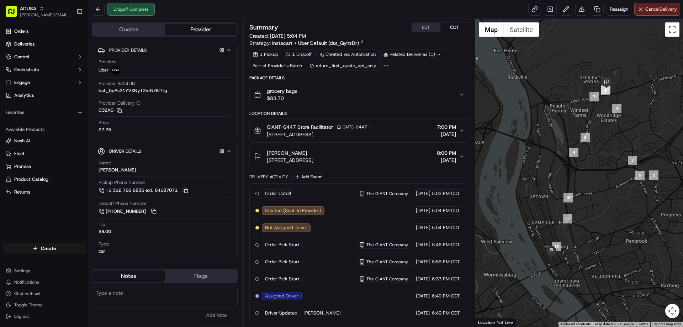
paste textarea "Delivered to wrong address"
type textarea "Delivered to wrong address"
click at [209, 315] on button "Add Note" at bounding box center [216, 315] width 43 height 10
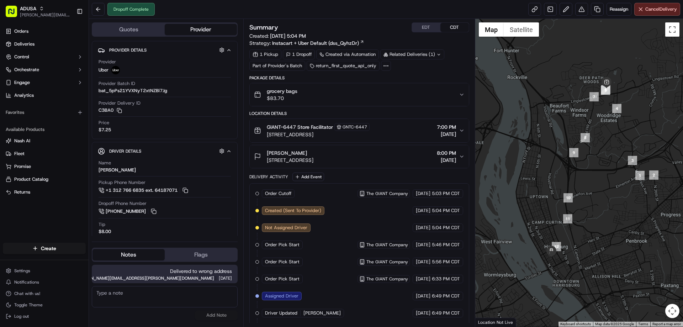
click at [215, 314] on div "No results found Add Note" at bounding box center [165, 303] width 146 height 34
click at [96, 8] on button at bounding box center [98, 9] width 13 height 13
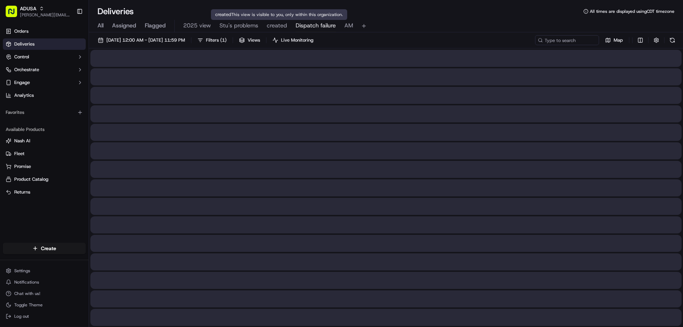
click at [312, 23] on span "Dispatch failure" at bounding box center [316, 25] width 40 height 9
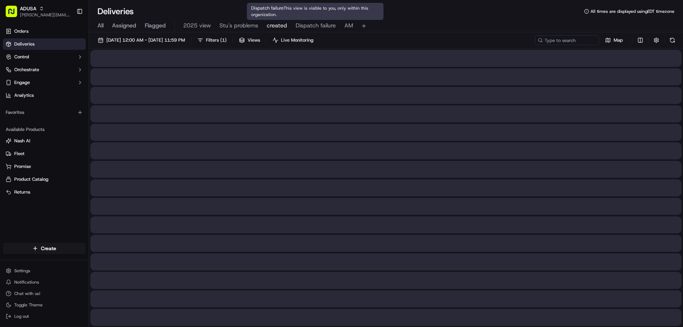
click at [279, 22] on span "created" at bounding box center [277, 25] width 20 height 9
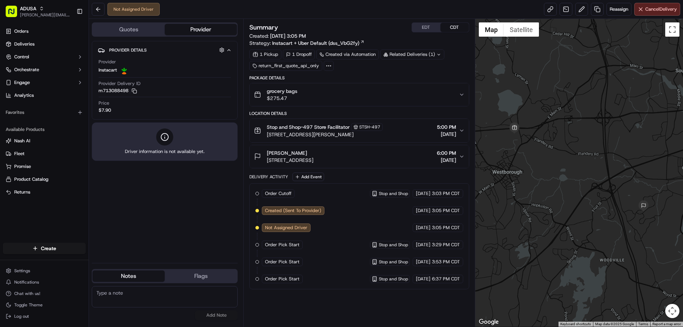
paste textarea "Delivery window no longer works for customer"
type textarea "Delivery window no longer works for customer"
click at [219, 315] on button "Add Note" at bounding box center [216, 315] width 43 height 10
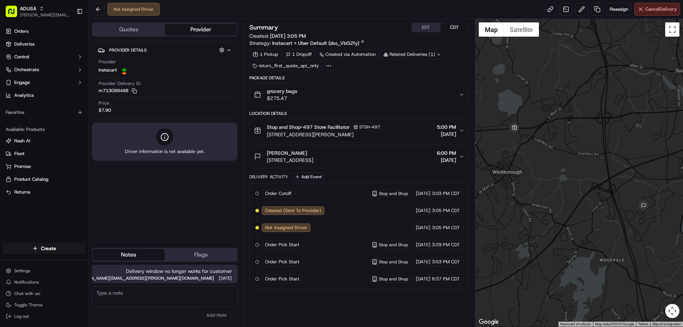
click at [662, 6] on span "Cancel Delivery" at bounding box center [661, 9] width 32 height 6
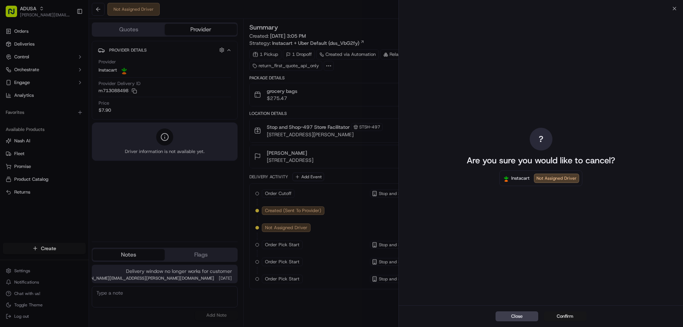
click at [556, 311] on div "Close Confirm" at bounding box center [541, 316] width 284 height 22
click at [556, 314] on button "Confirm" at bounding box center [565, 316] width 43 height 10
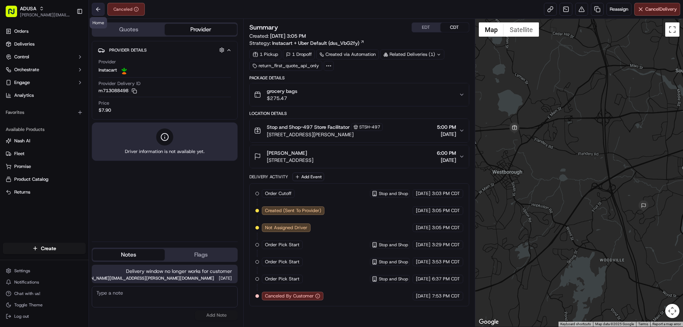
click at [99, 10] on button at bounding box center [98, 9] width 13 height 13
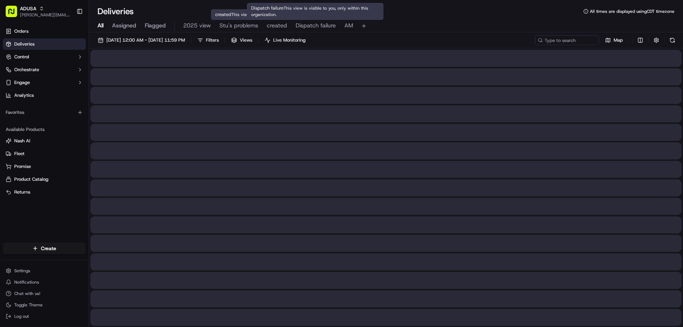
click at [325, 25] on span "Dispatch failure" at bounding box center [316, 25] width 40 height 9
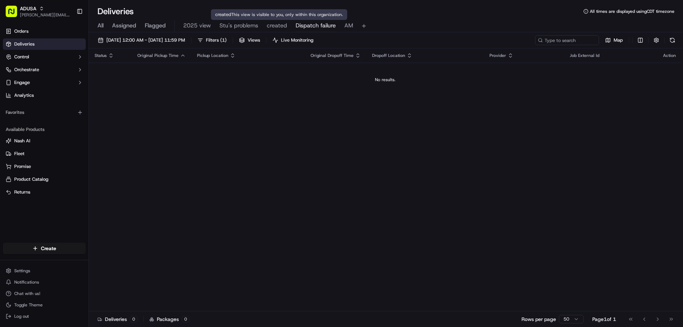
click at [280, 25] on span "created" at bounding box center [277, 25] width 20 height 9
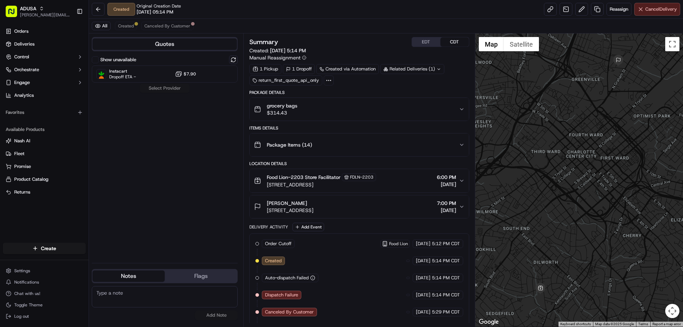
click at [651, 10] on span "Cancel Delivery" at bounding box center [661, 9] width 32 height 6
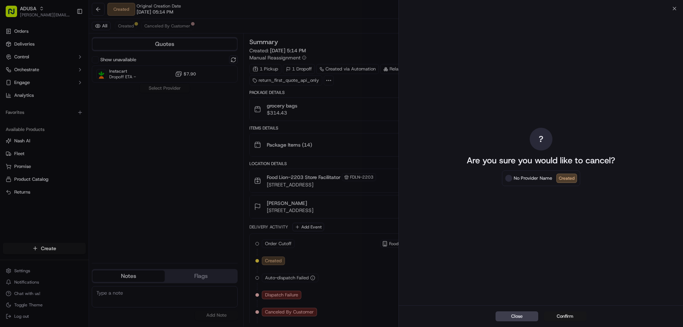
click at [562, 318] on button "Confirm" at bounding box center [565, 316] width 43 height 10
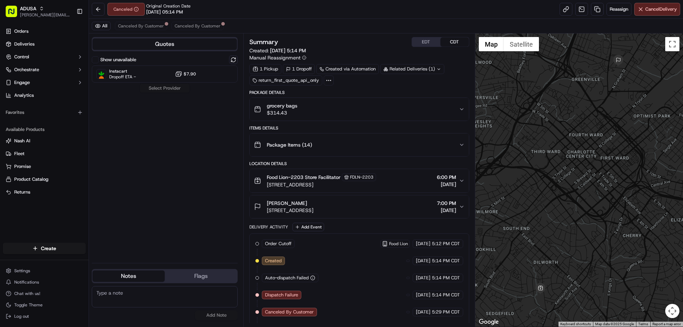
click at [109, 292] on textarea at bounding box center [165, 296] width 146 height 21
click at [117, 288] on textarea at bounding box center [165, 296] width 146 height 21
type textarea "Store informed"
click at [216, 317] on button "Add Note" at bounding box center [216, 315] width 43 height 10
